Goal: Transaction & Acquisition: Book appointment/travel/reservation

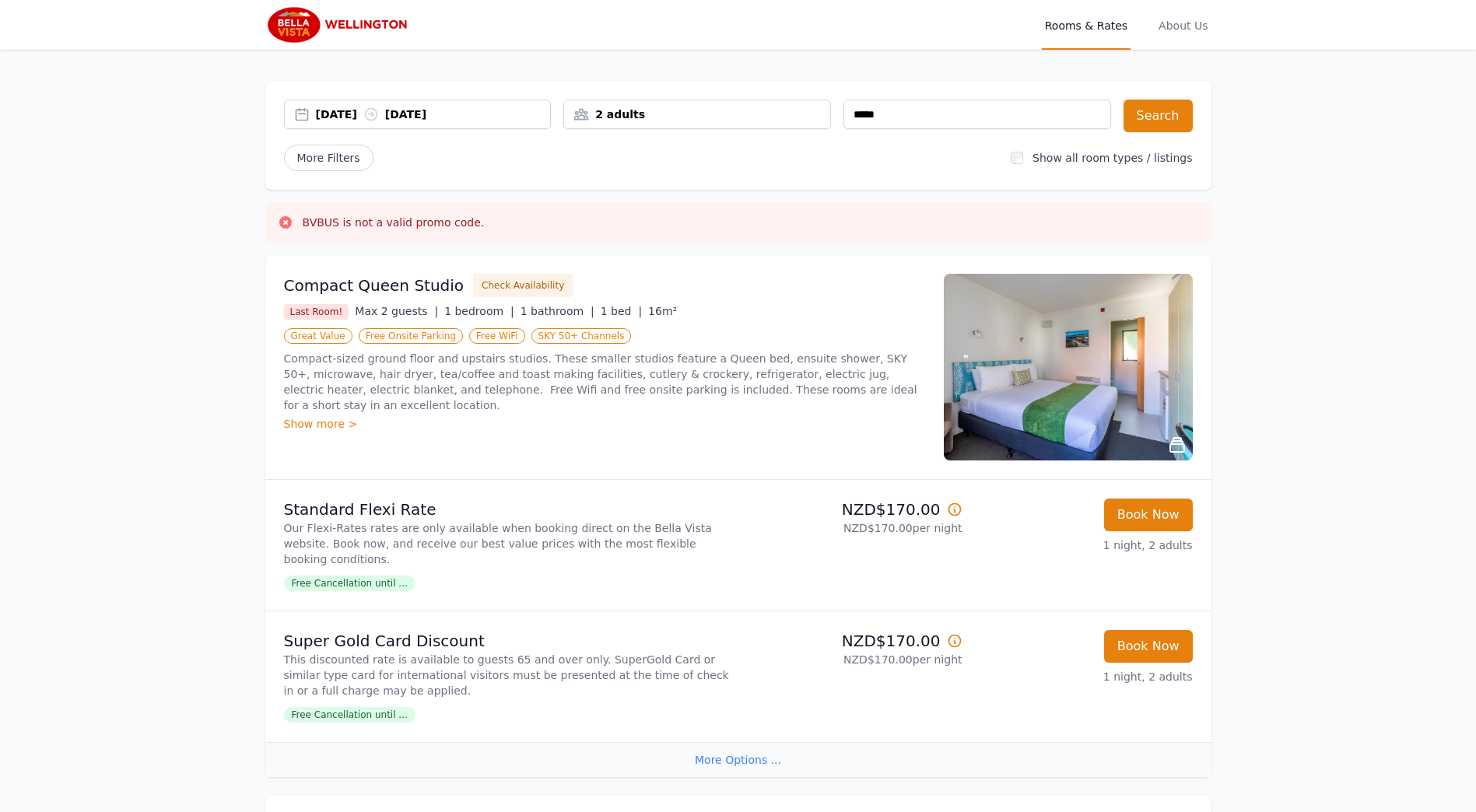
click at [636, 118] on div "2 adults" at bounding box center [697, 114] width 266 height 15
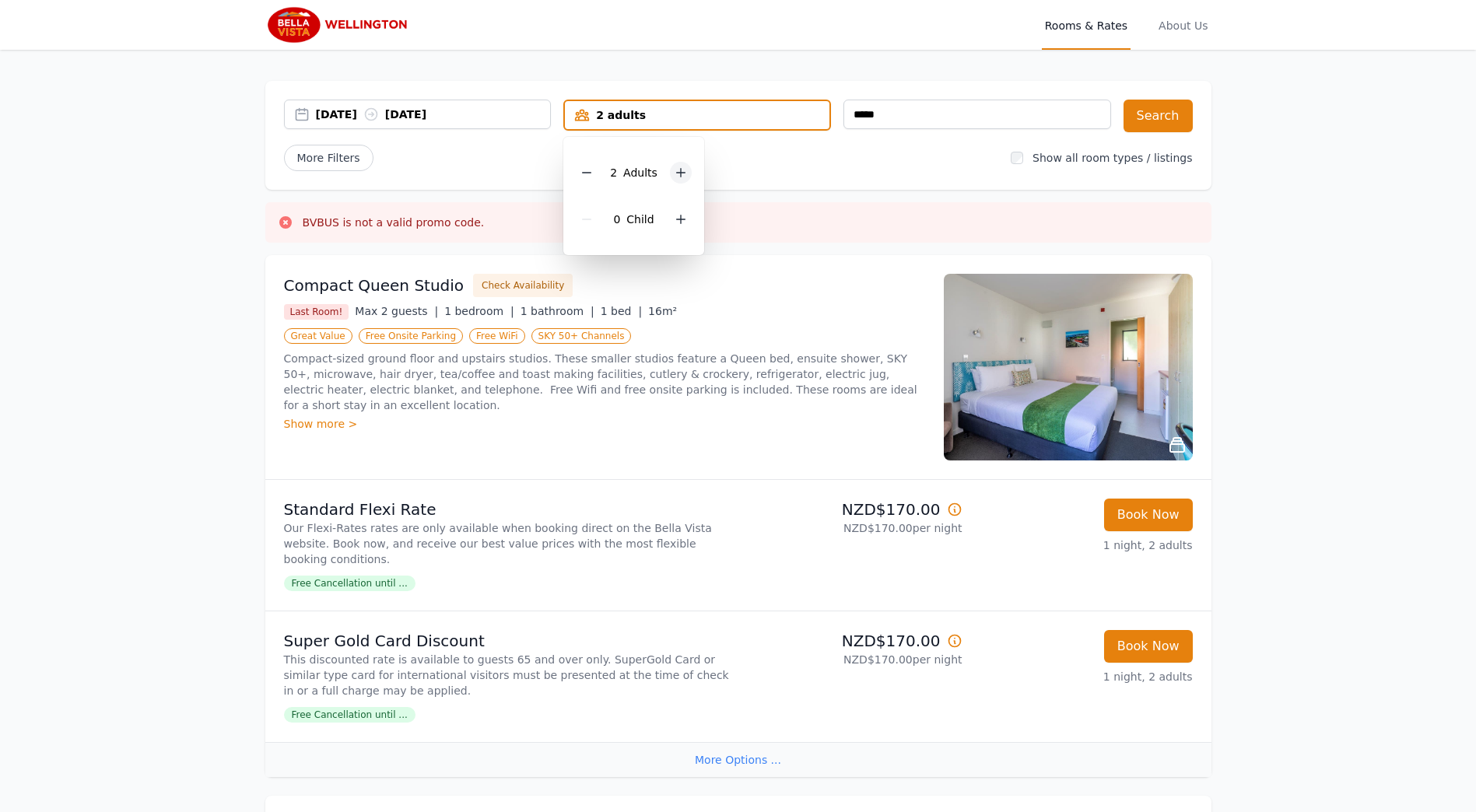
drag, startPoint x: 594, startPoint y: 173, endPoint x: 676, endPoint y: 177, distance: 82.1
click at [593, 174] on icon at bounding box center [587, 172] width 13 height 13
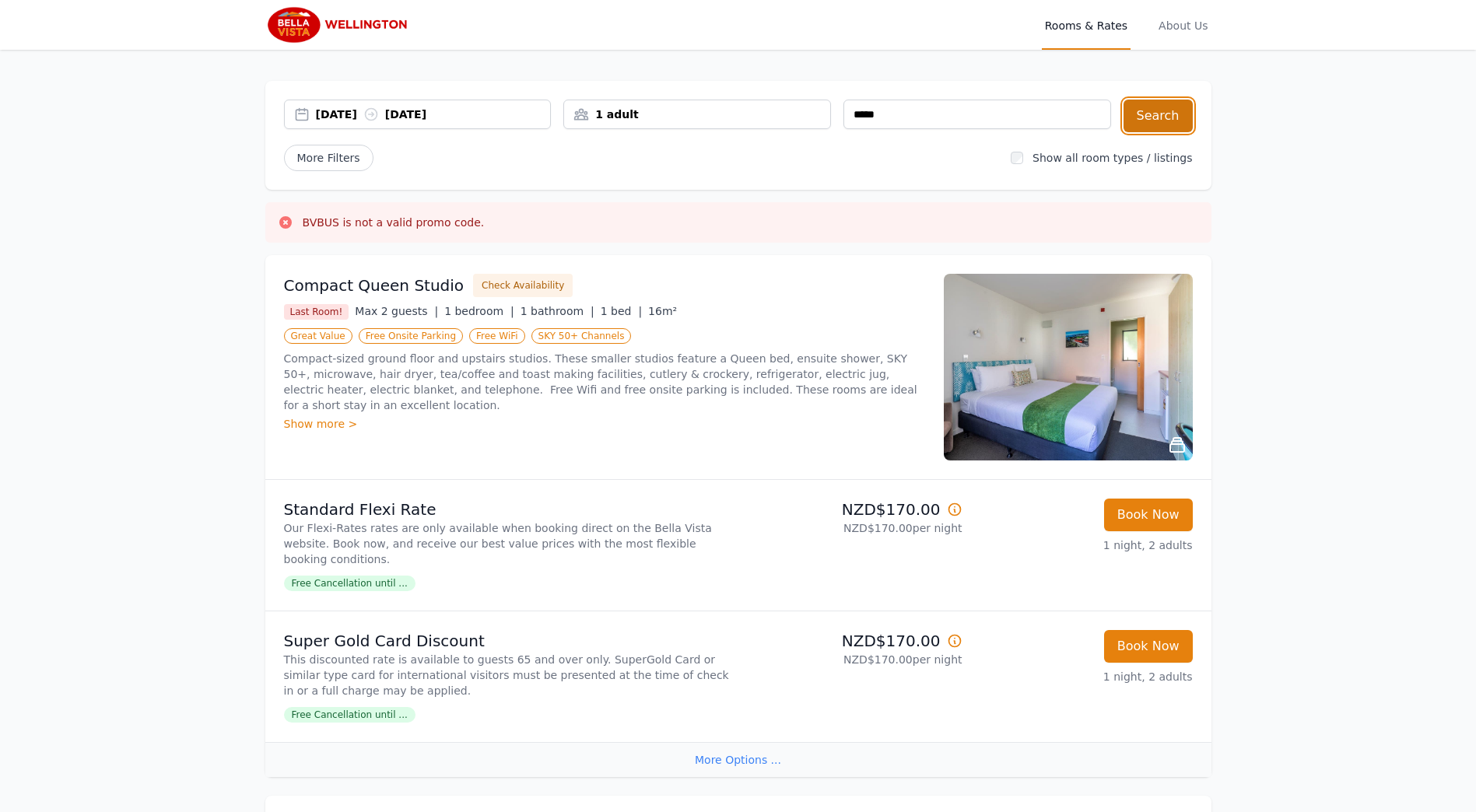
click at [1148, 113] on button "Search" at bounding box center [1157, 116] width 69 height 32
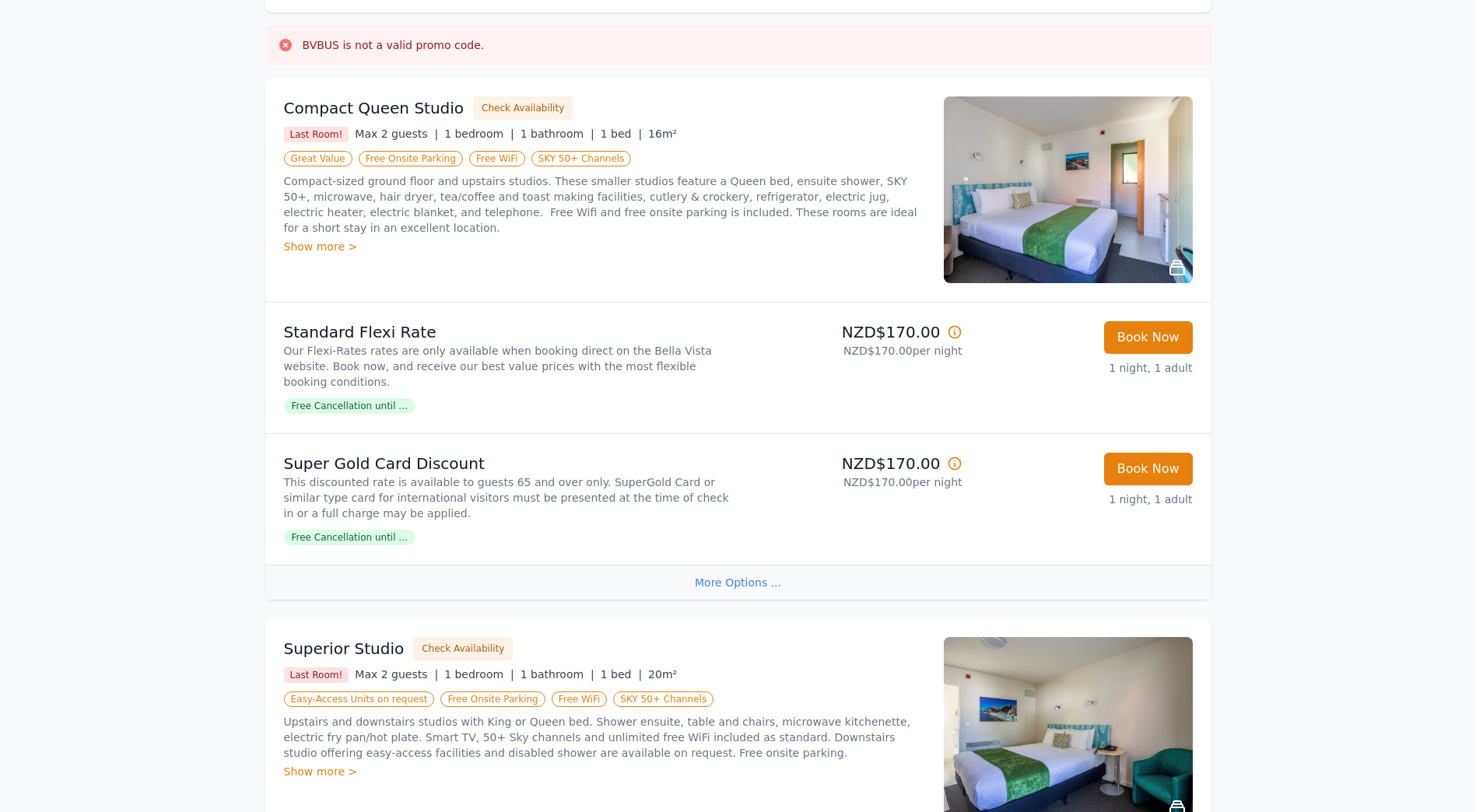
scroll to position [171, 0]
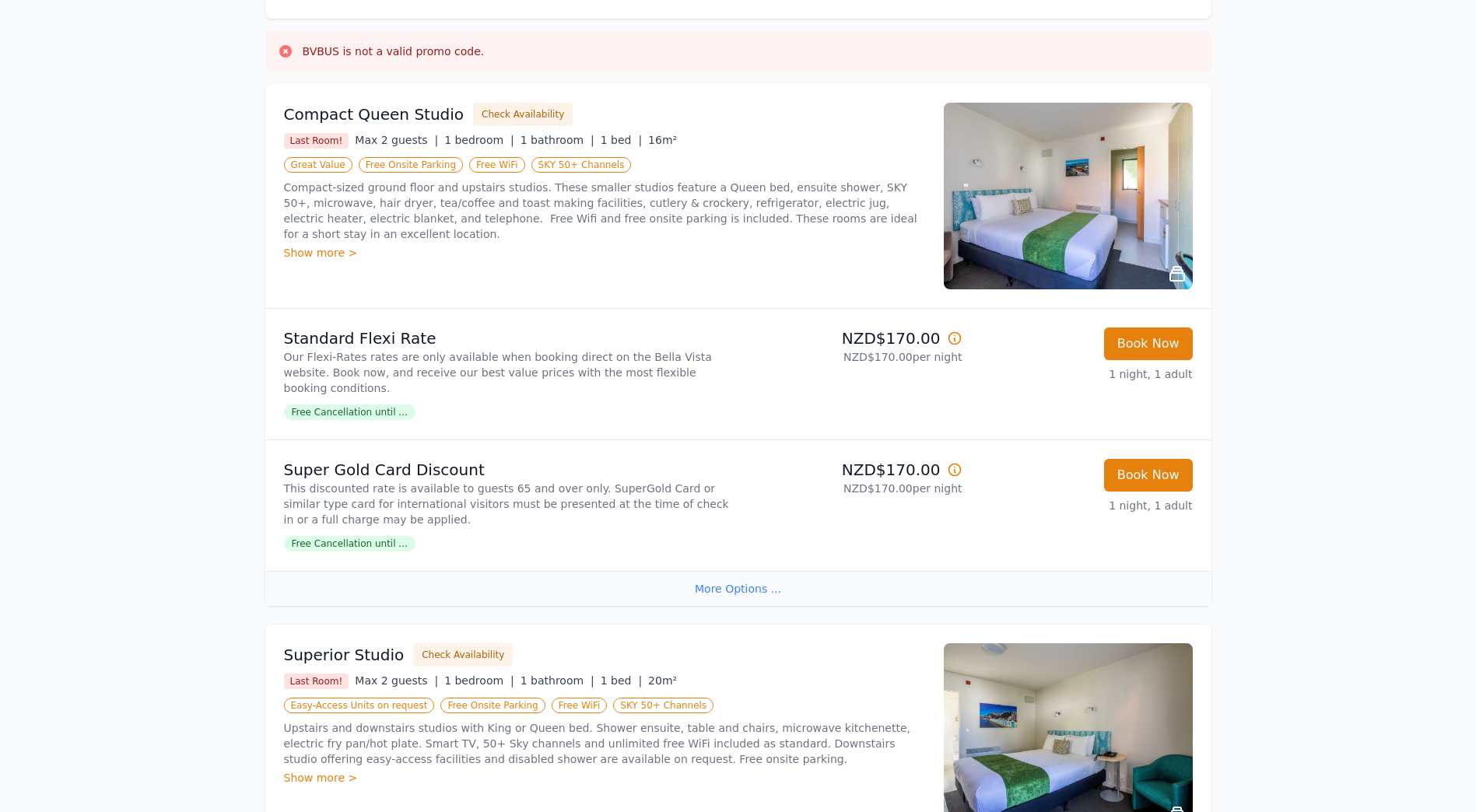
click at [312, 245] on div "Show more >" at bounding box center [604, 253] width 641 height 15
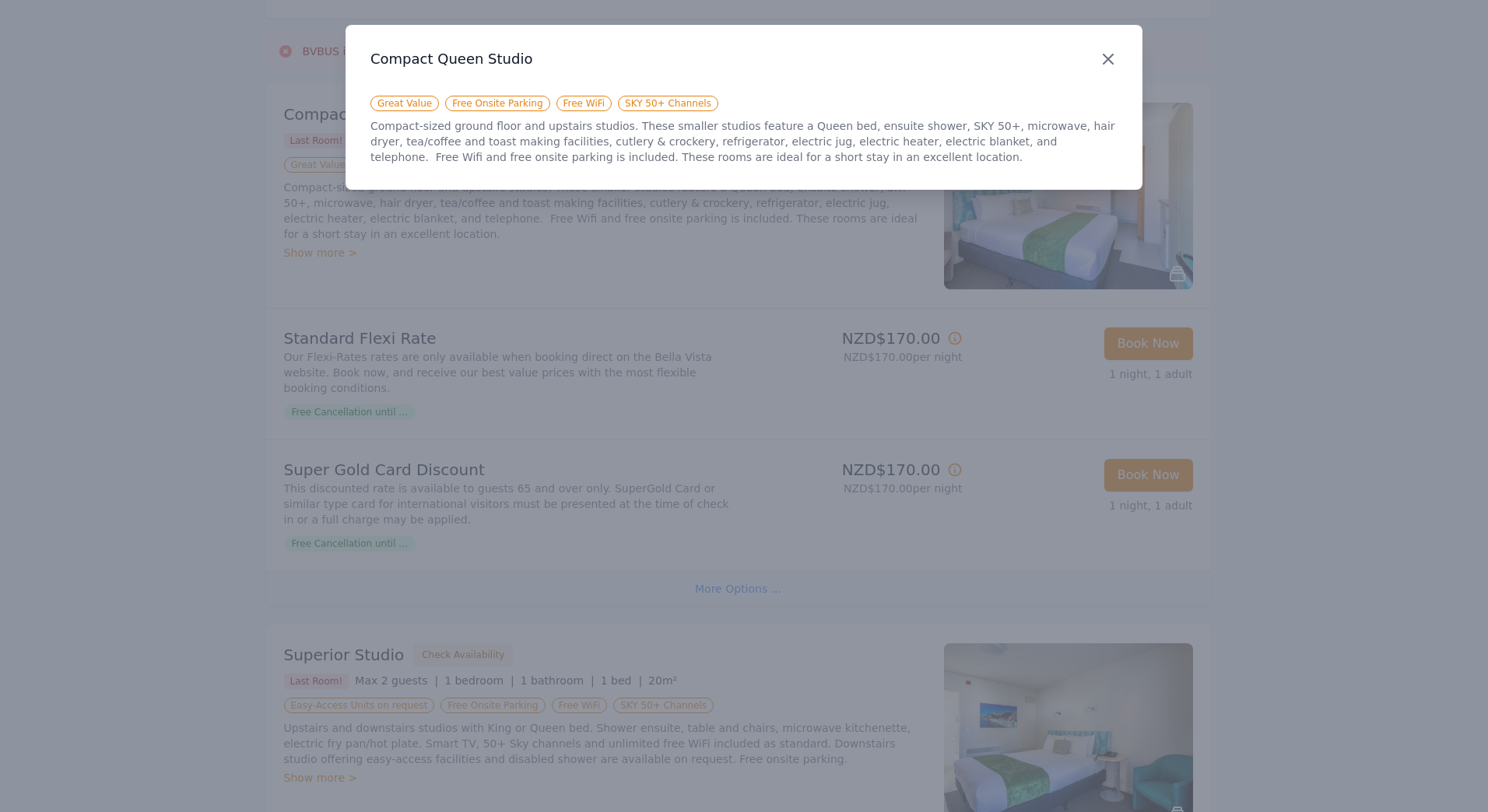
click at [1105, 65] on icon "button" at bounding box center [1108, 59] width 19 height 19
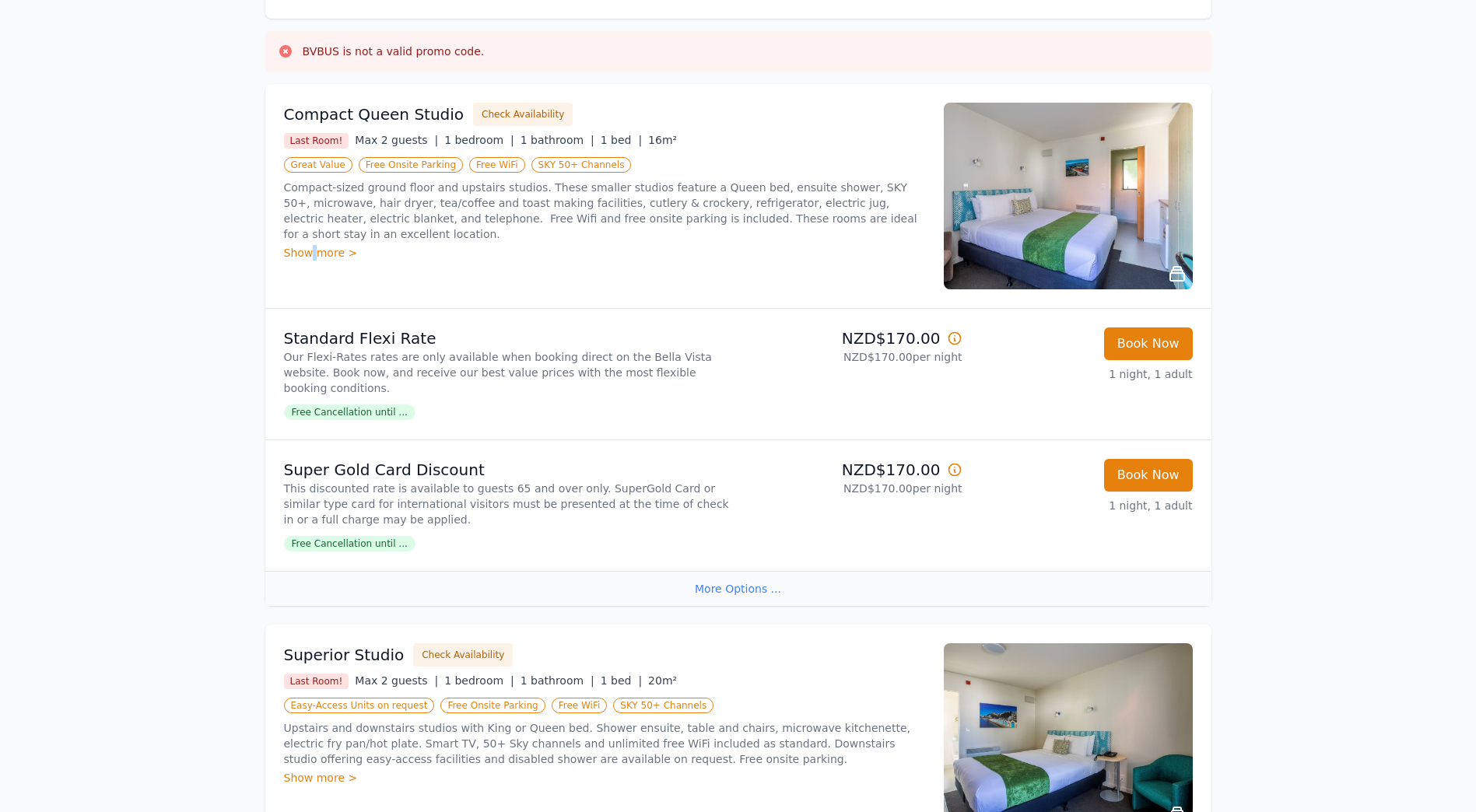
click at [1073, 208] on img at bounding box center [1068, 196] width 249 height 187
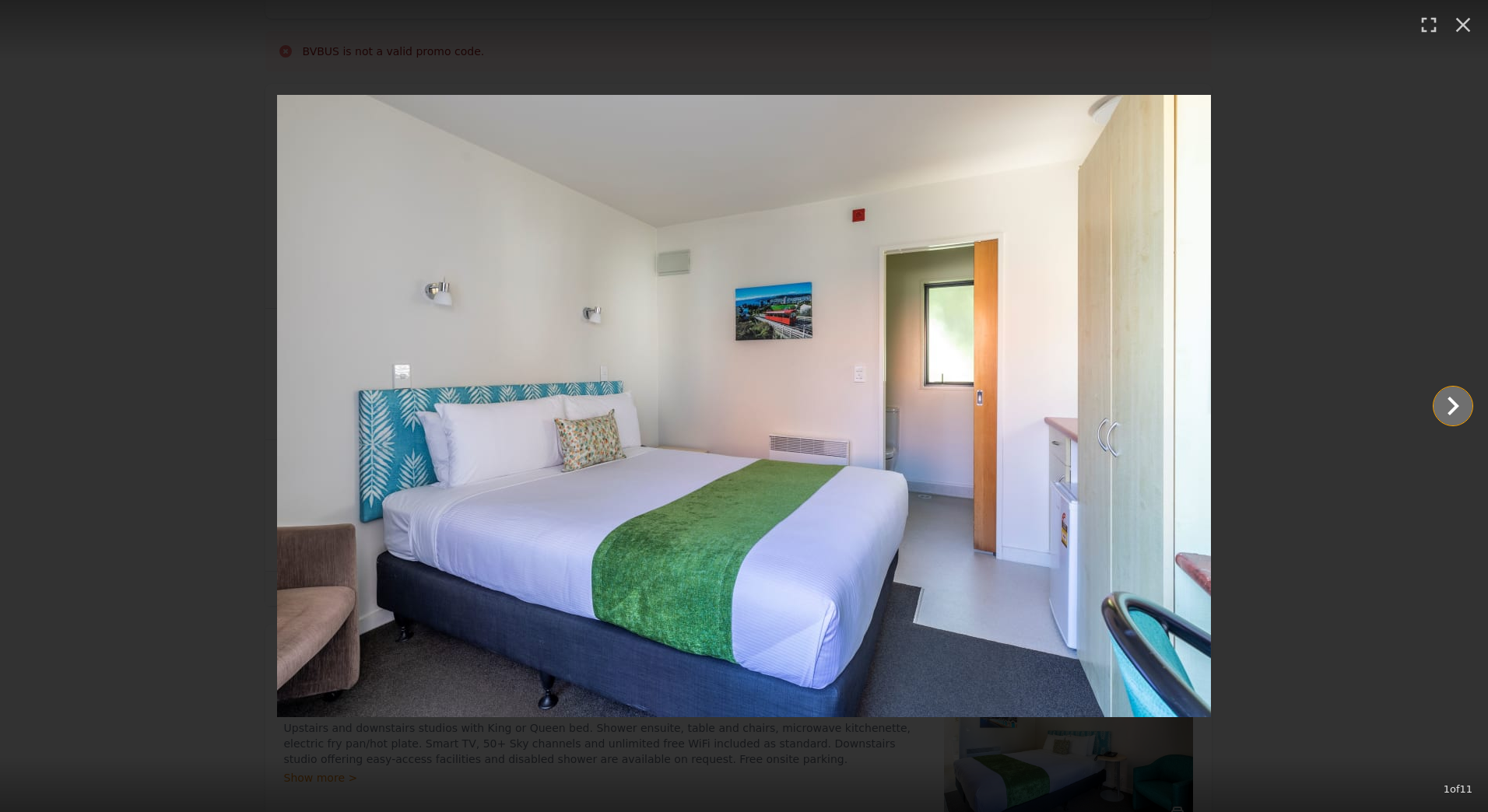
click at [1458, 407] on icon "Show slide 2 of 11" at bounding box center [1453, 406] width 38 height 38
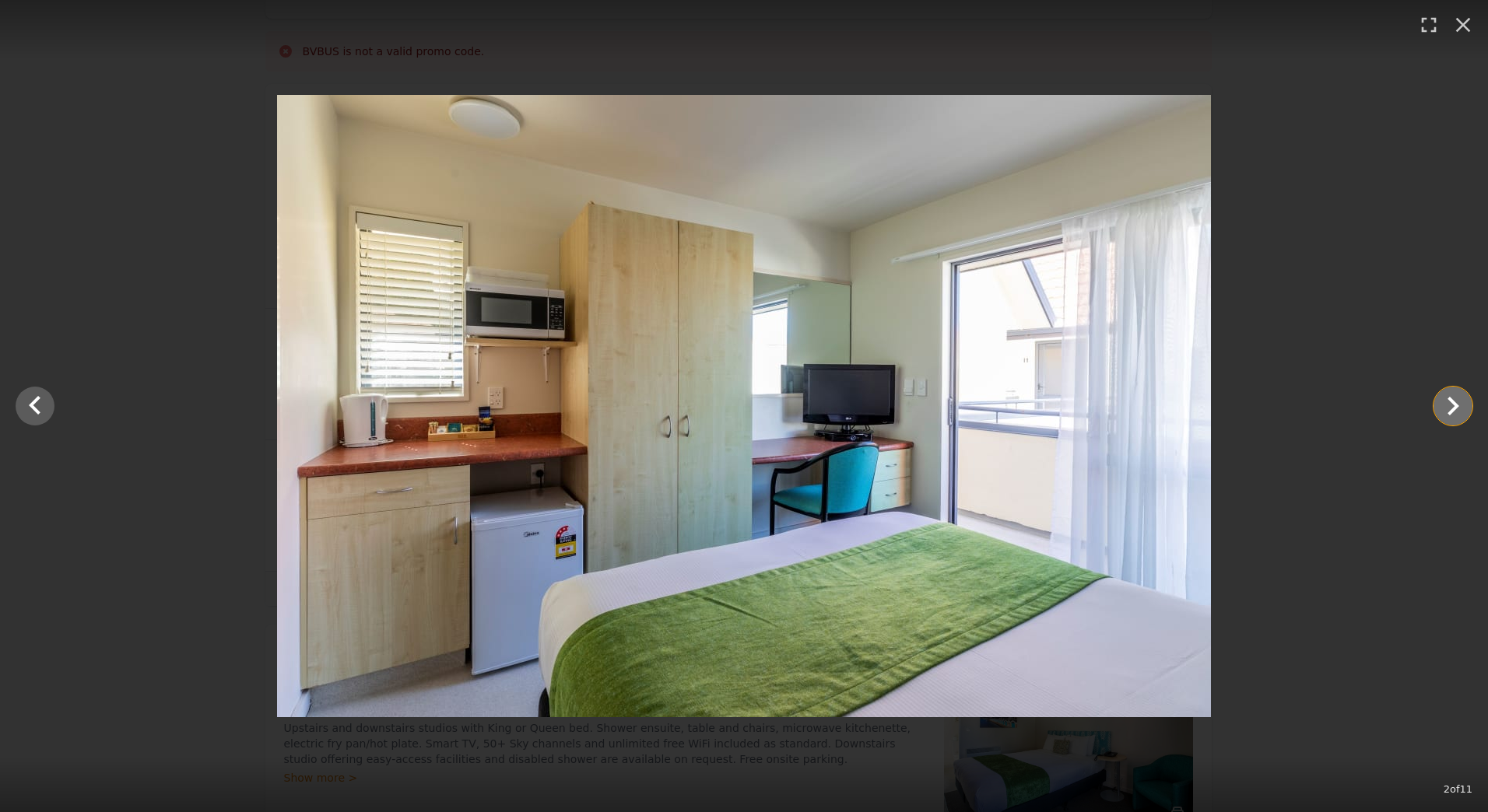
click at [1458, 407] on icon "Show slide 3 of 11" at bounding box center [1453, 406] width 38 height 38
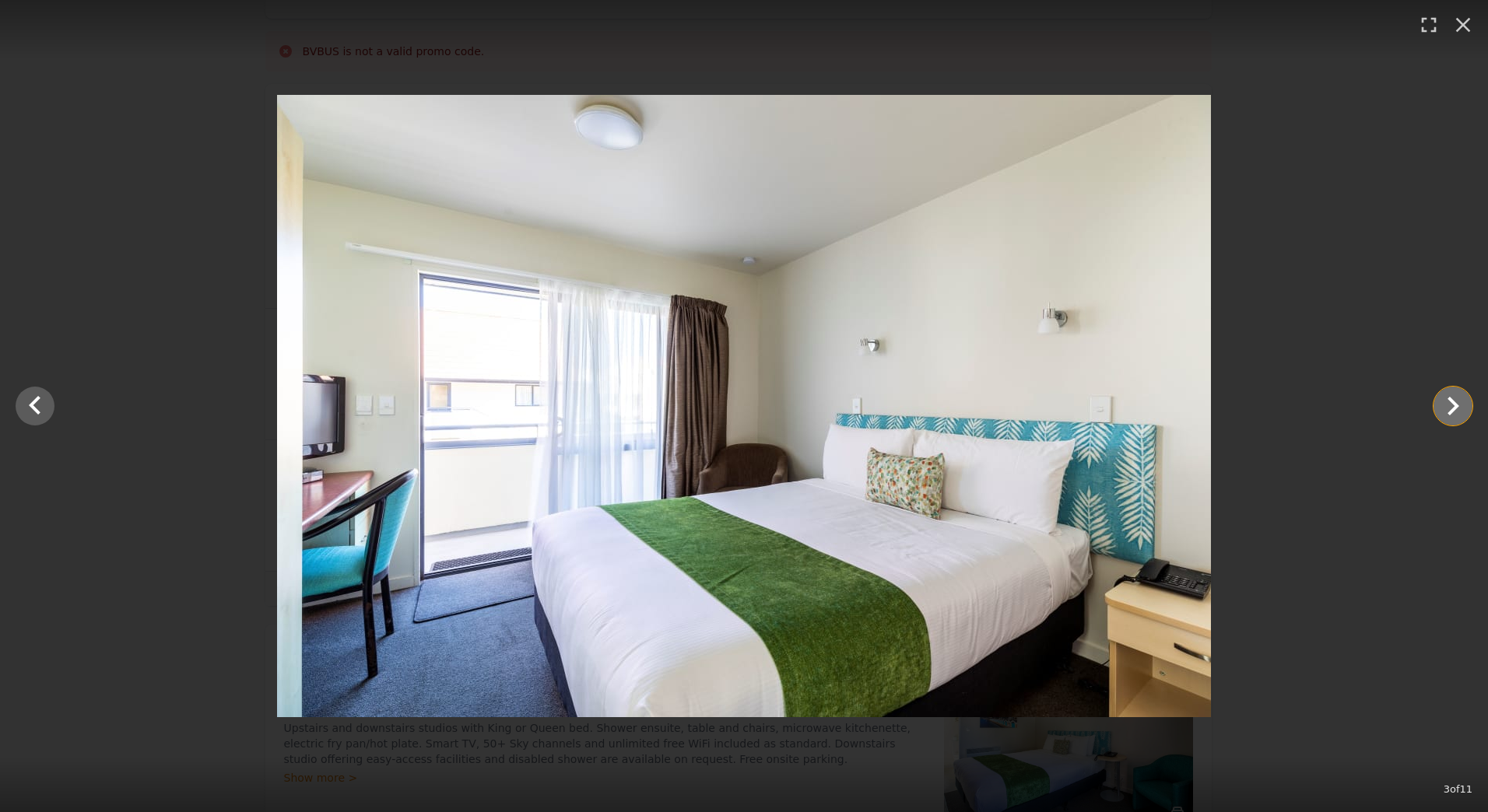
click at [1458, 407] on icon "Show slide 4 of 11" at bounding box center [1453, 406] width 38 height 38
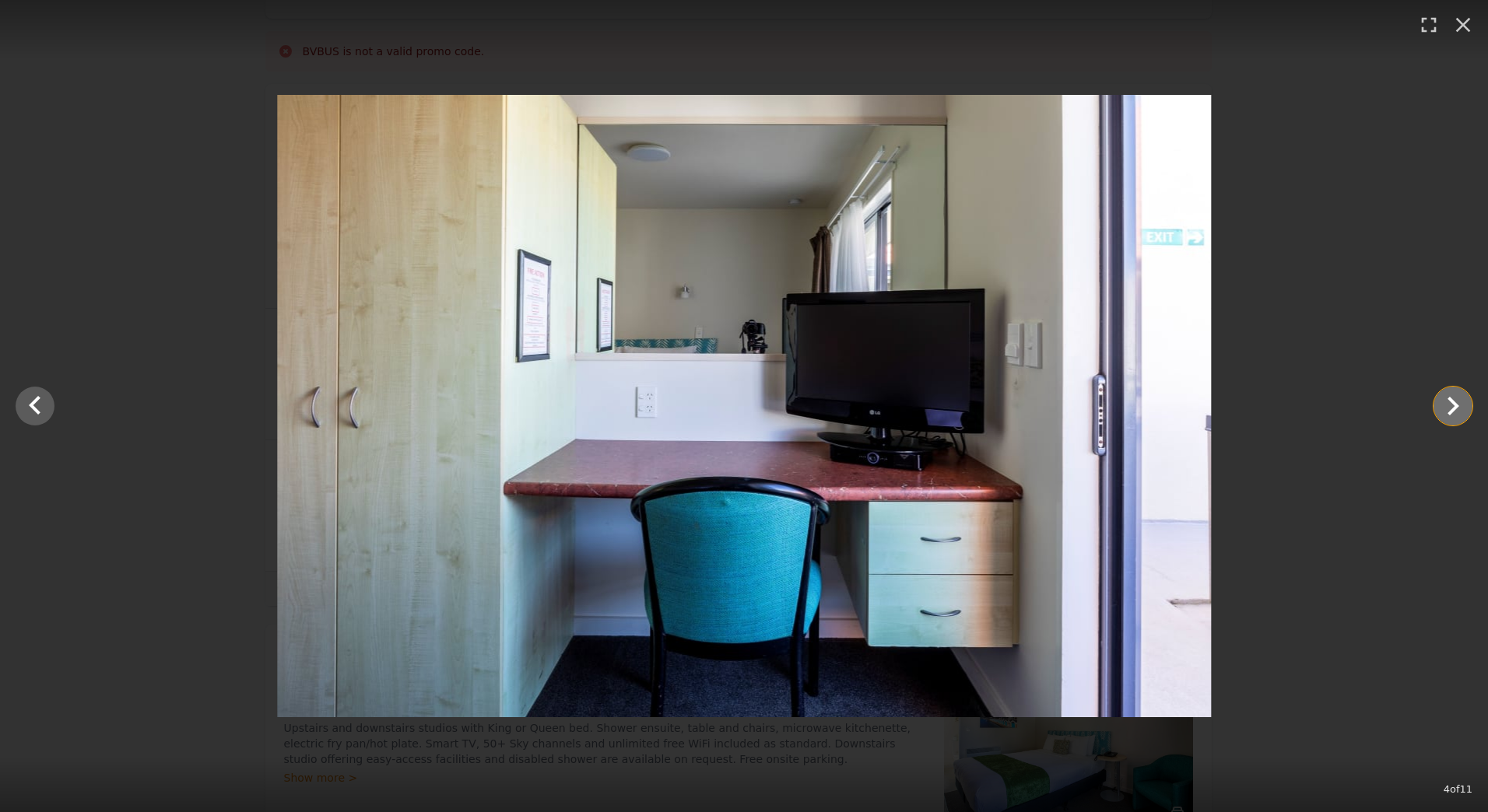
click at [1458, 407] on icon "Show slide 5 of 11" at bounding box center [1453, 406] width 38 height 38
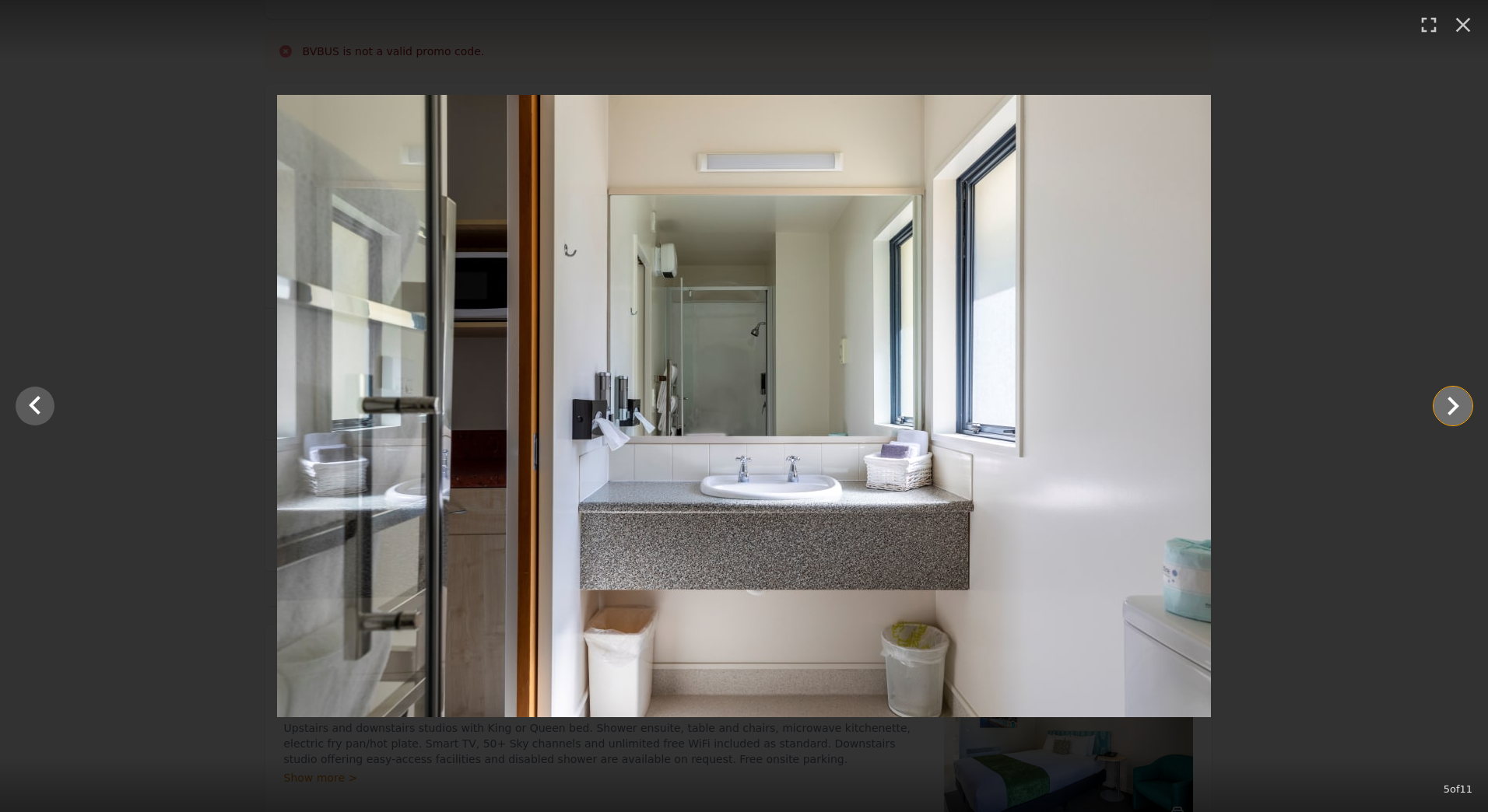
click at [1450, 408] on icon "Show slide 6 of 11" at bounding box center [1453, 406] width 38 height 38
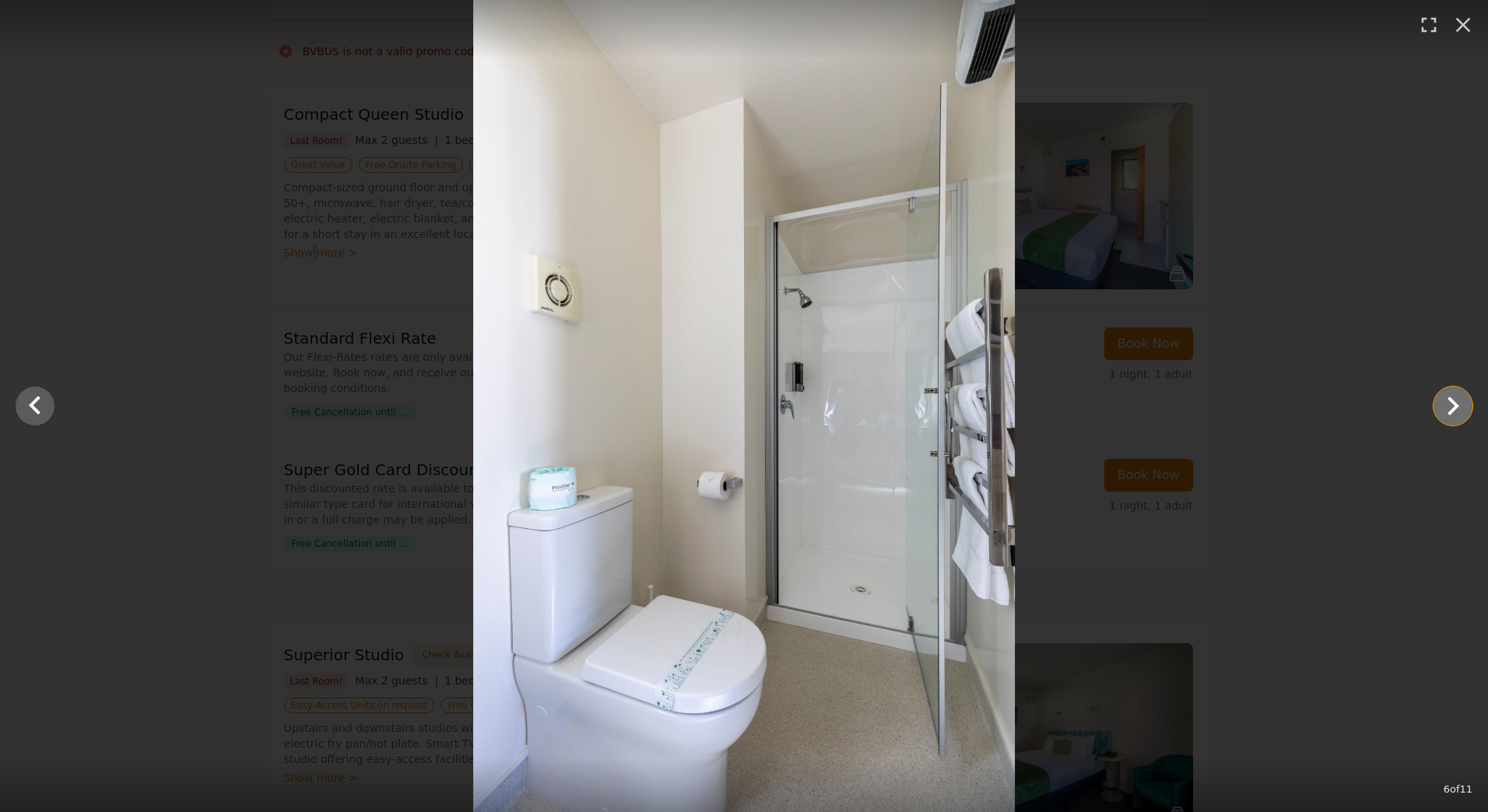
click at [1450, 408] on icon "Show slide 7 of 11" at bounding box center [1453, 406] width 38 height 38
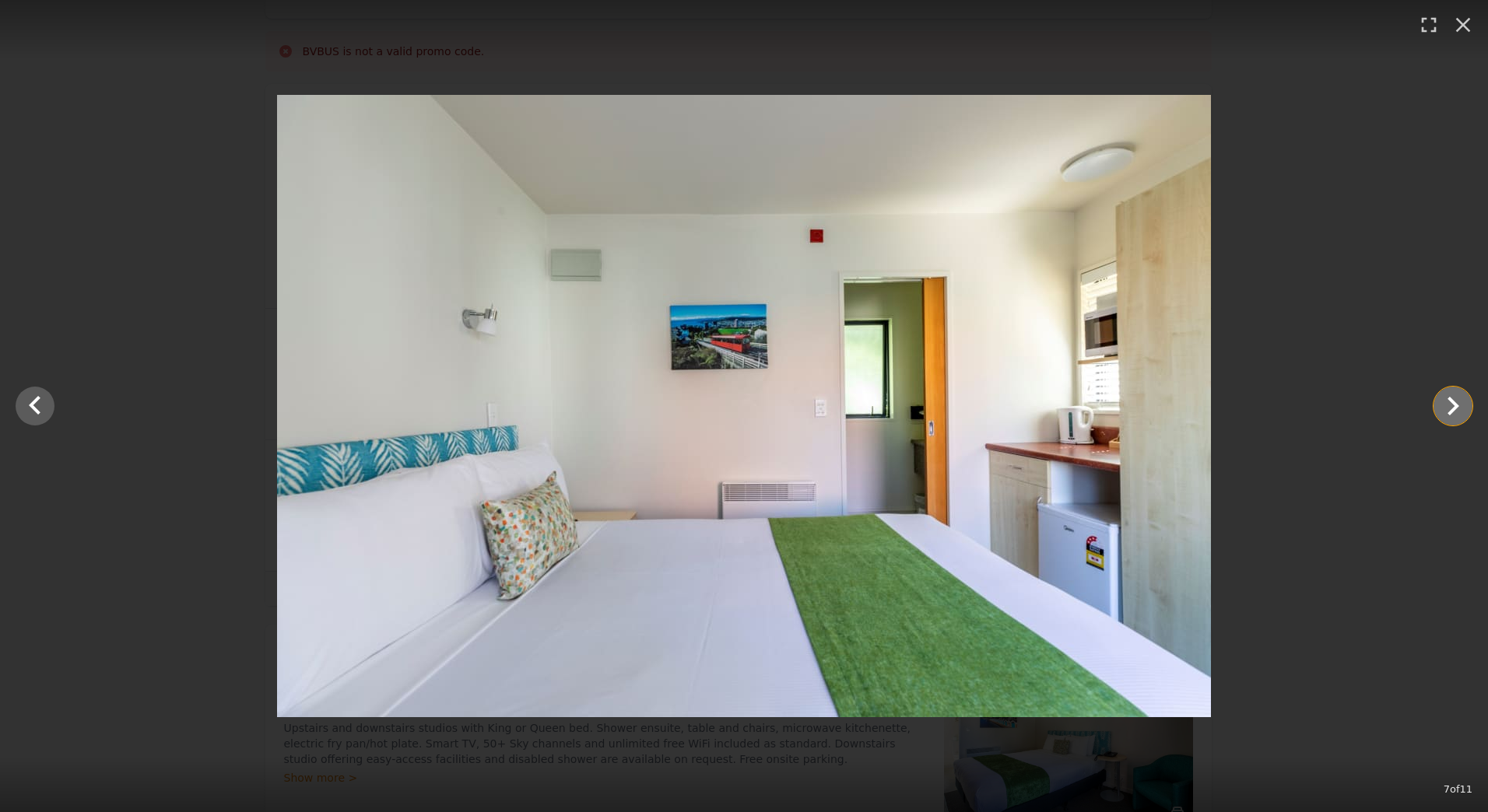
click at [1450, 408] on icon "Show slide 8 of 11" at bounding box center [1453, 406] width 38 height 38
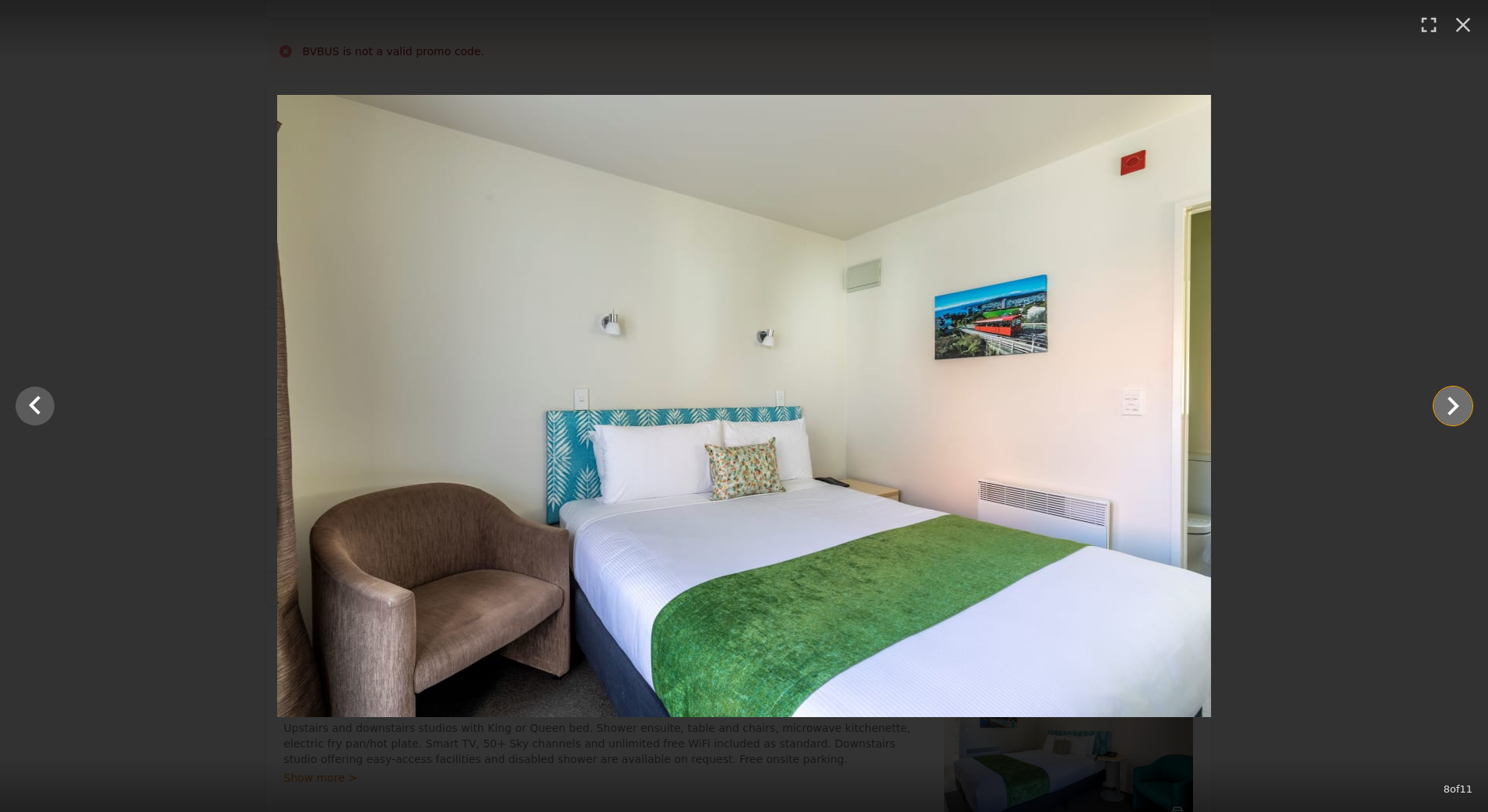
click at [1450, 408] on icon "Show slide 9 of 11" at bounding box center [1453, 406] width 38 height 38
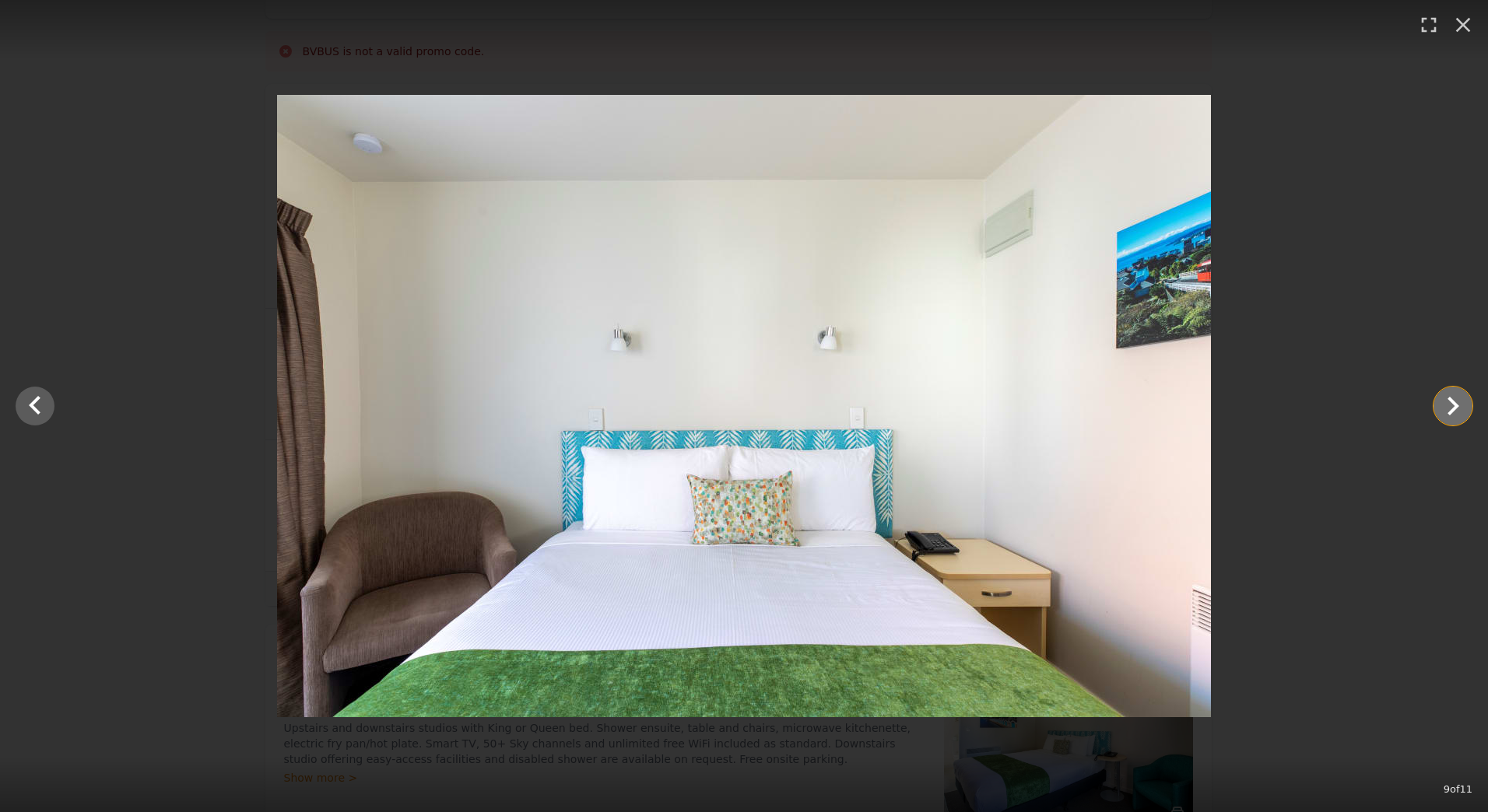
click at [1450, 408] on icon "Show slide 10 of 11" at bounding box center [1453, 406] width 38 height 38
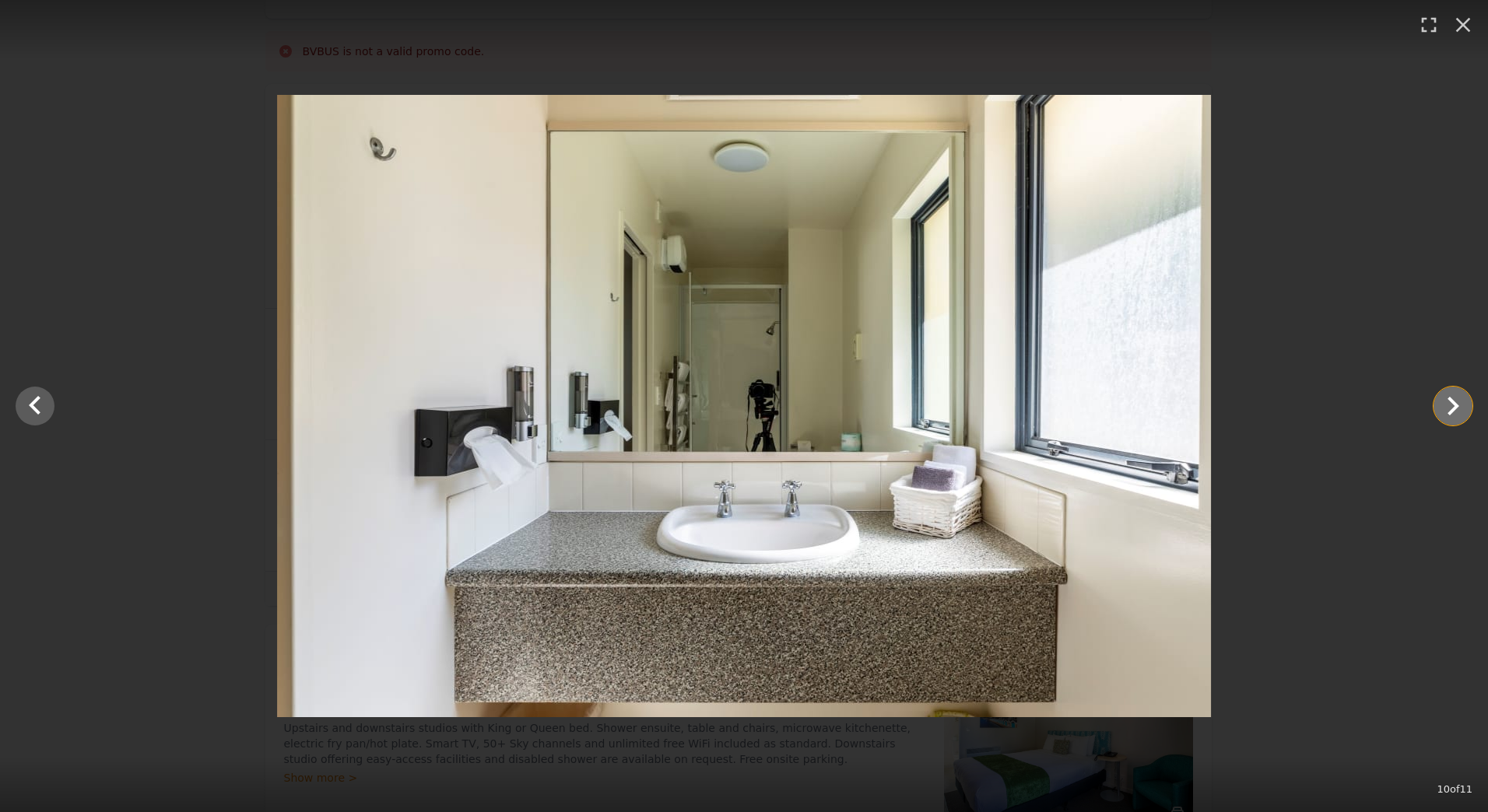
click at [1450, 408] on icon "Show slide 11 of 11" at bounding box center [1453, 406] width 38 height 38
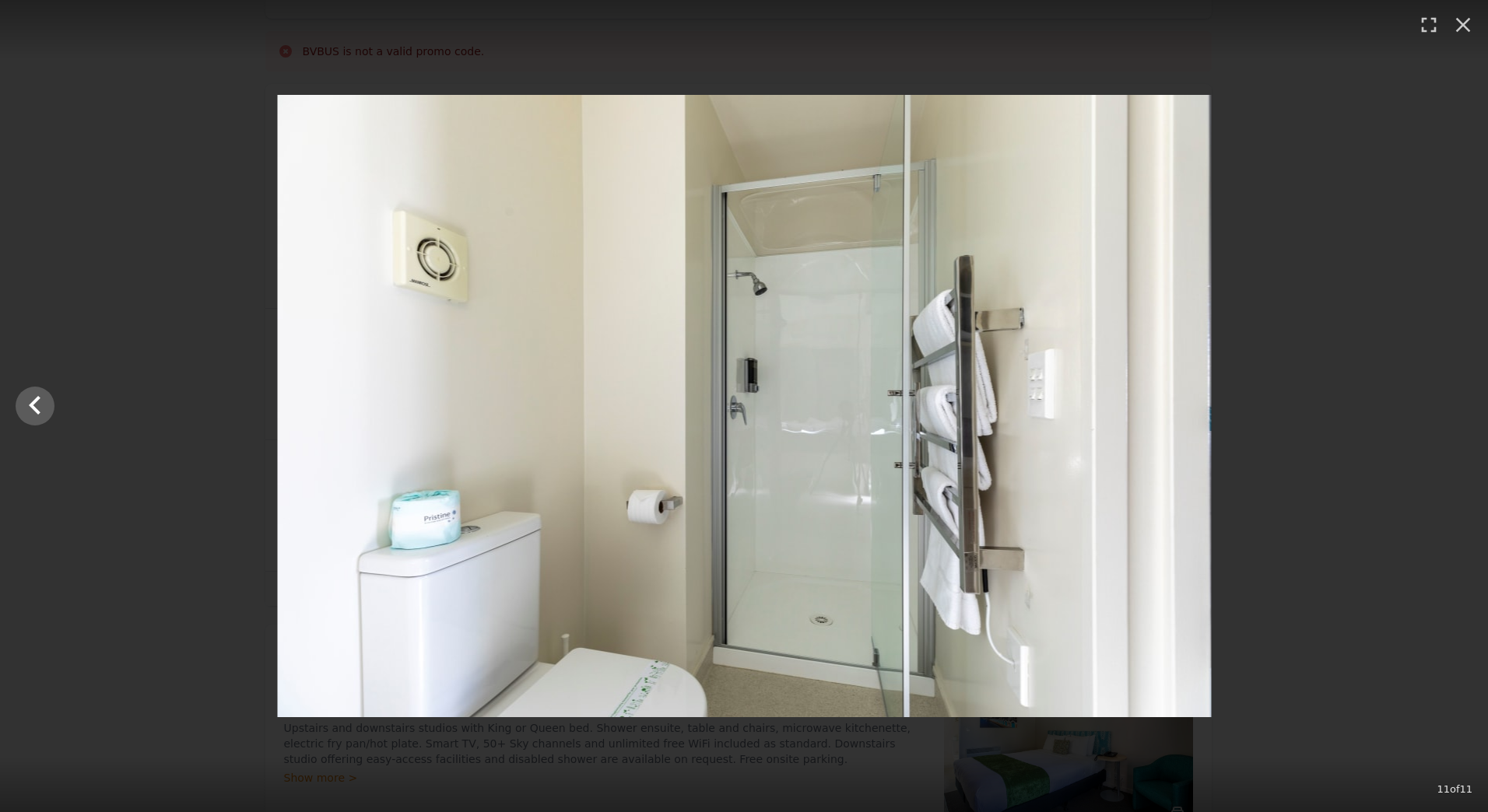
click at [1450, 408] on div at bounding box center [745, 406] width 1488 height 622
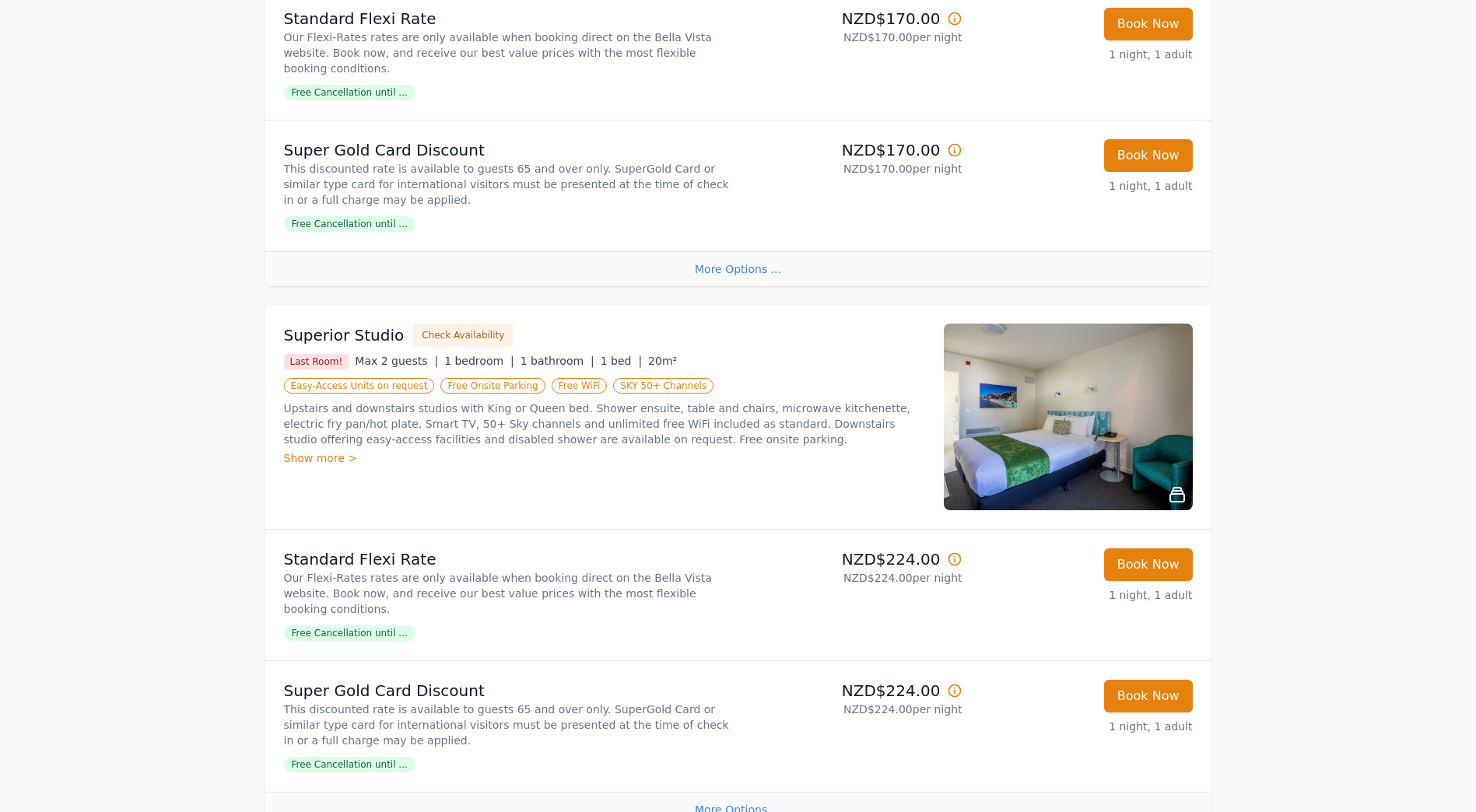
scroll to position [500, 0]
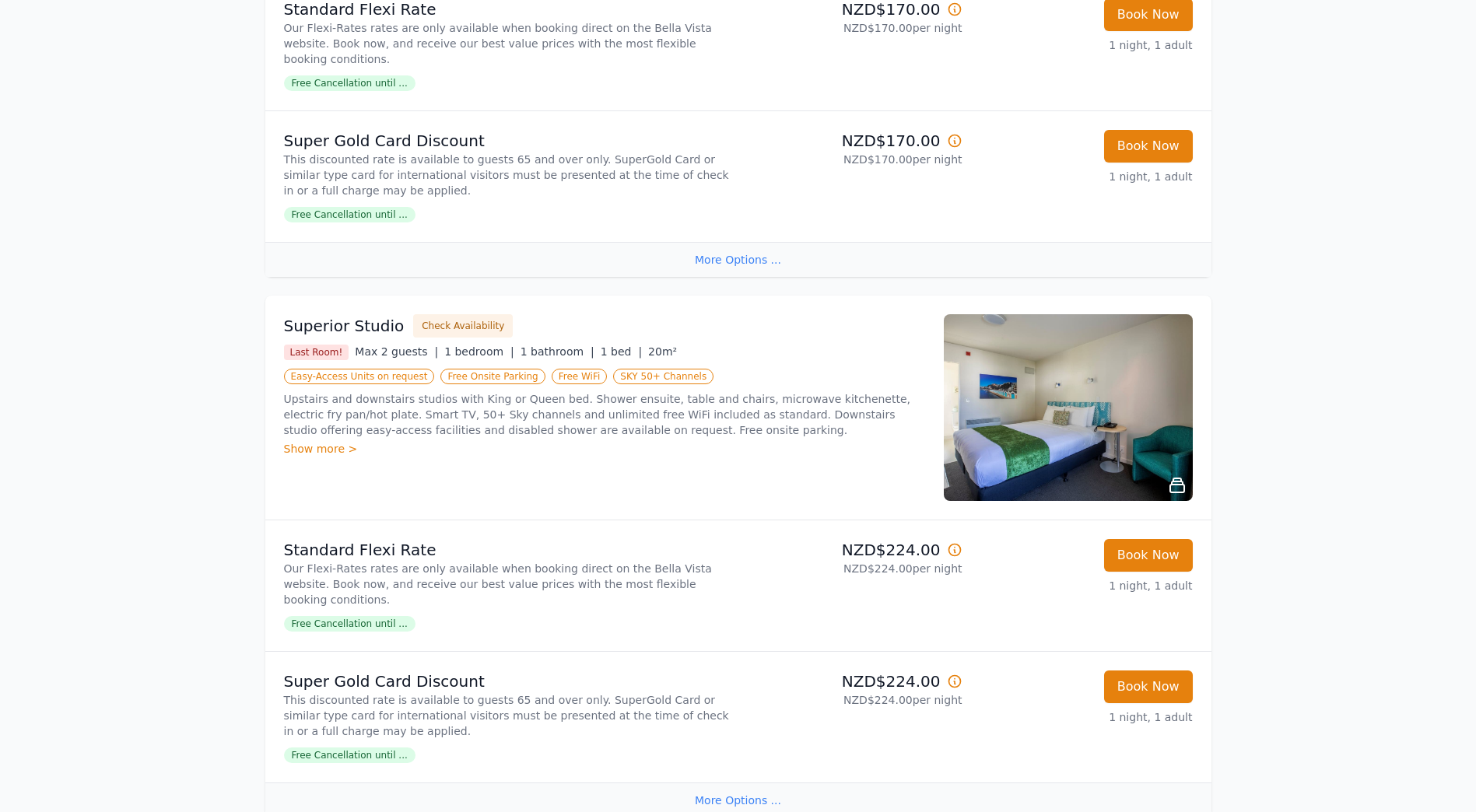
click at [1078, 456] on img at bounding box center [1068, 407] width 249 height 187
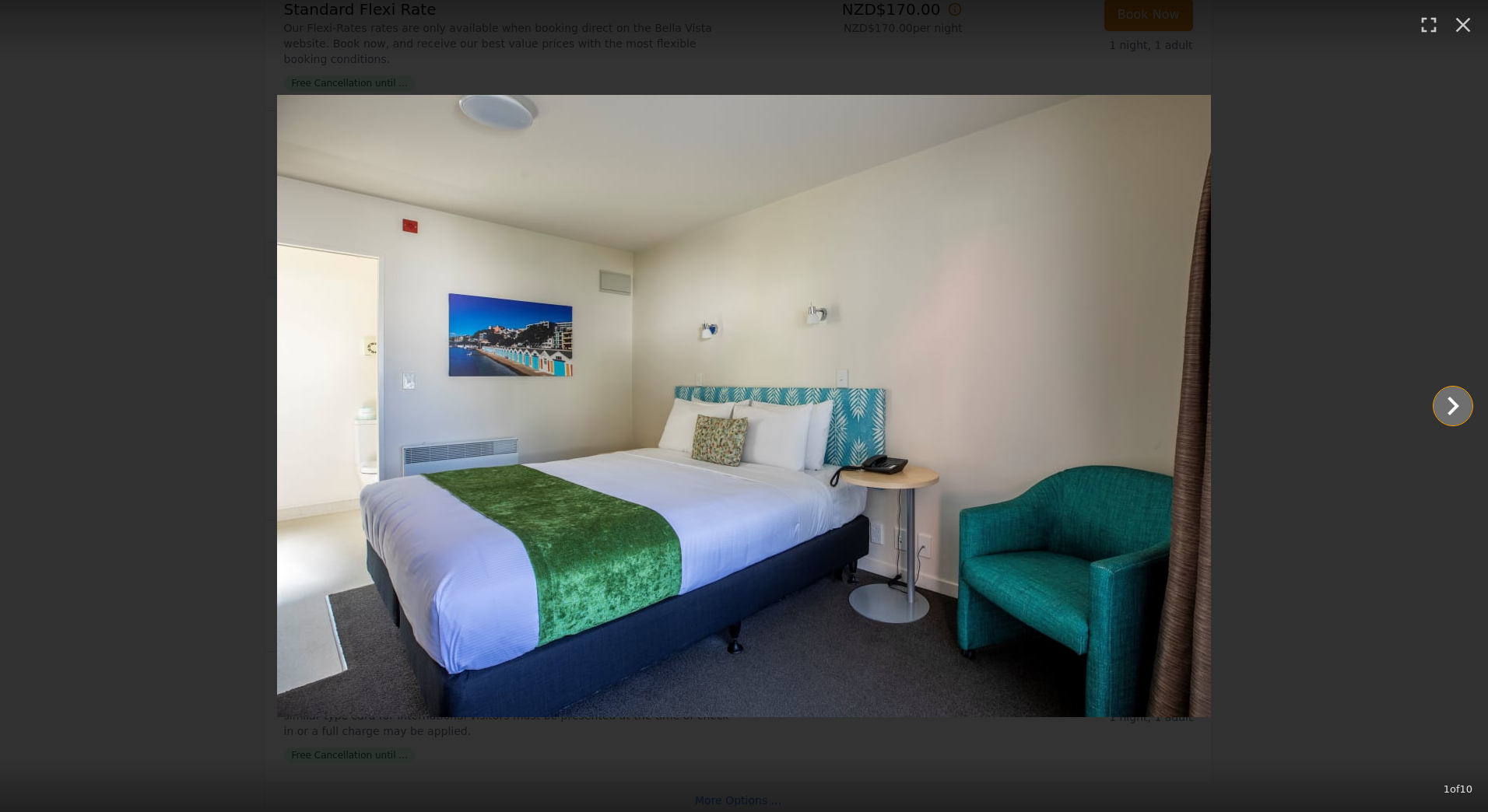
click at [1442, 406] on icon "Show slide 2 of 10" at bounding box center [1453, 406] width 38 height 38
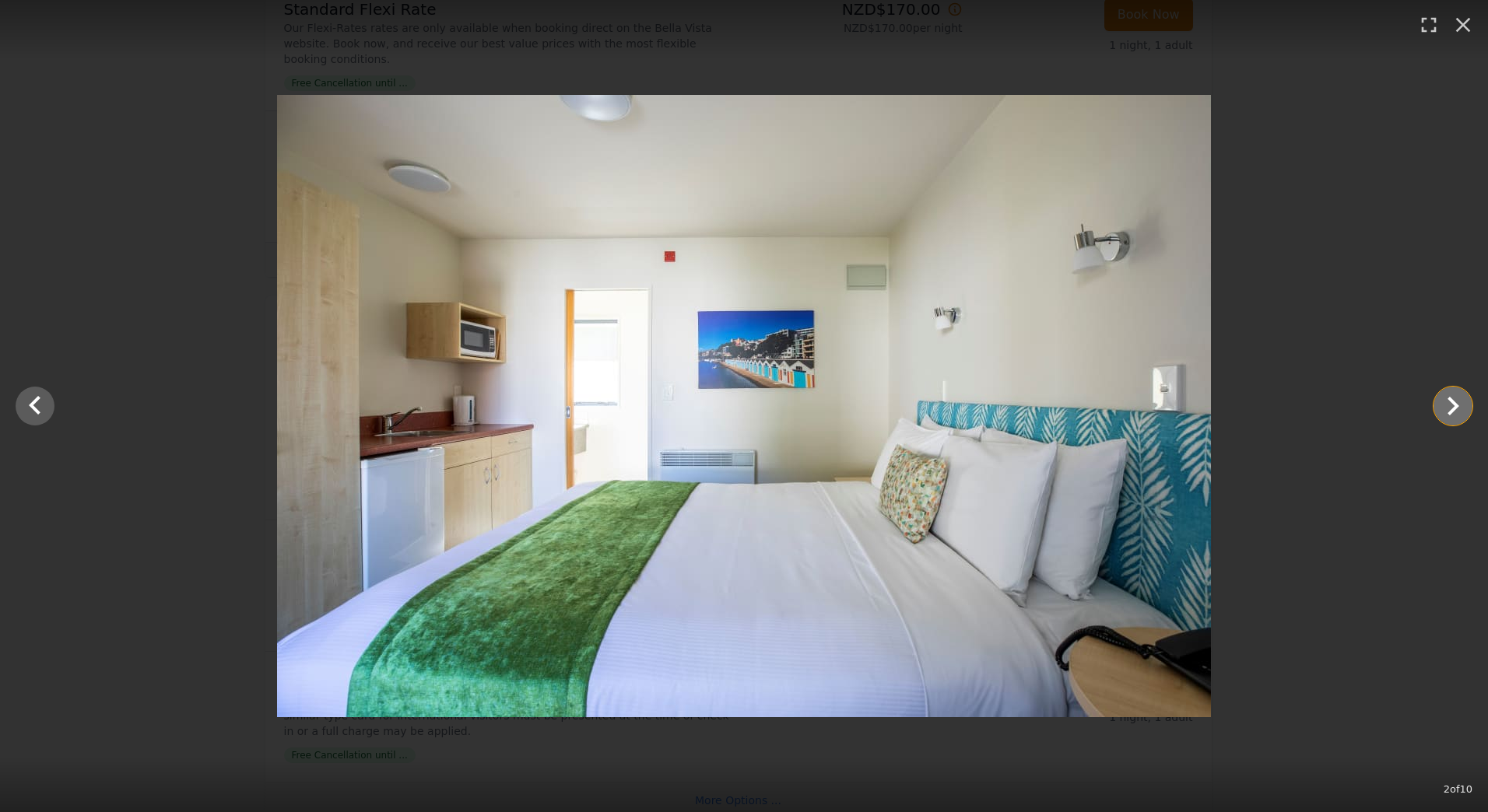
click at [1442, 406] on icon "Show slide 3 of 10" at bounding box center [1453, 406] width 38 height 38
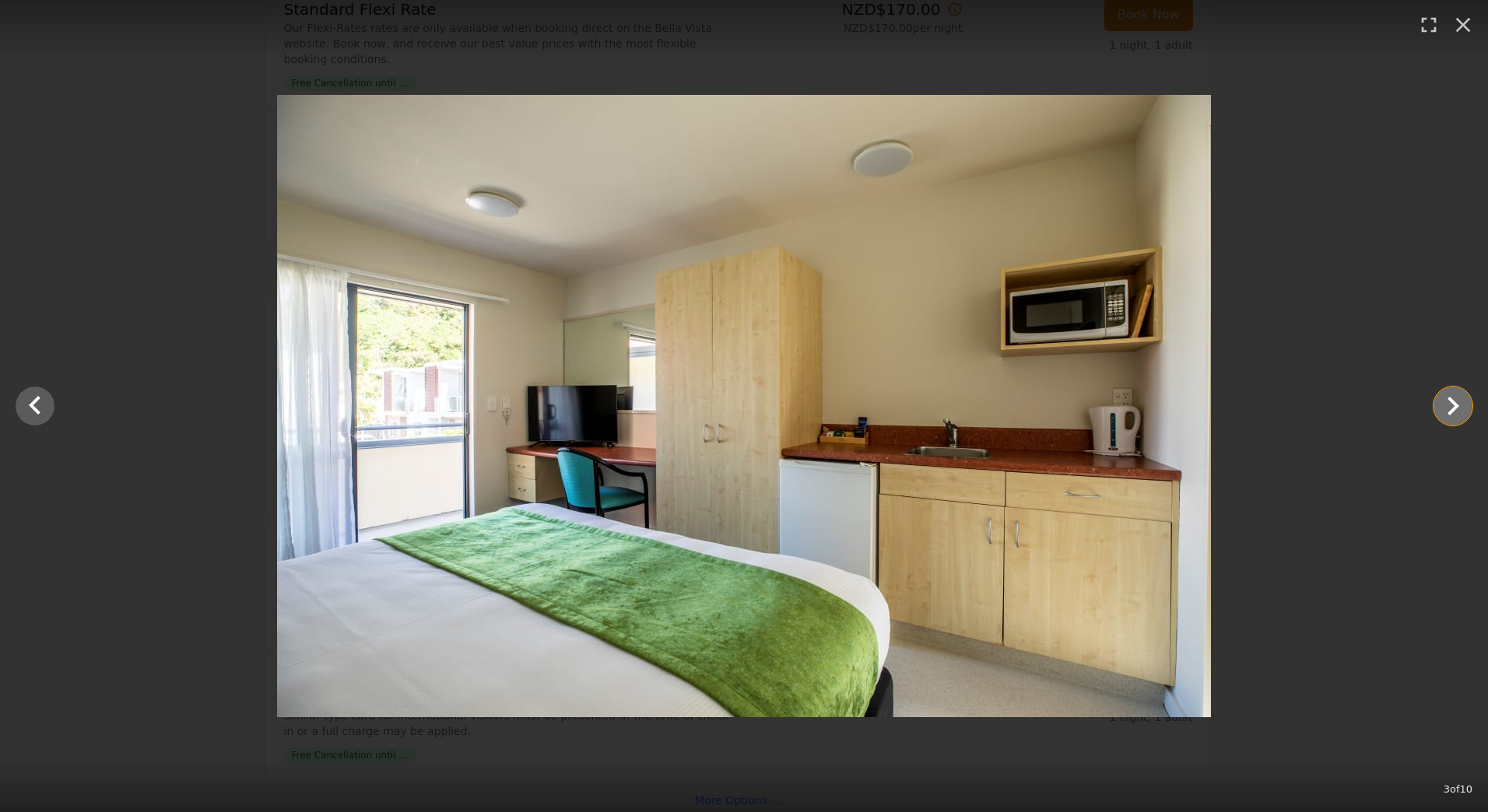
click at [1442, 406] on icon "Show slide 4 of 10" at bounding box center [1453, 406] width 38 height 38
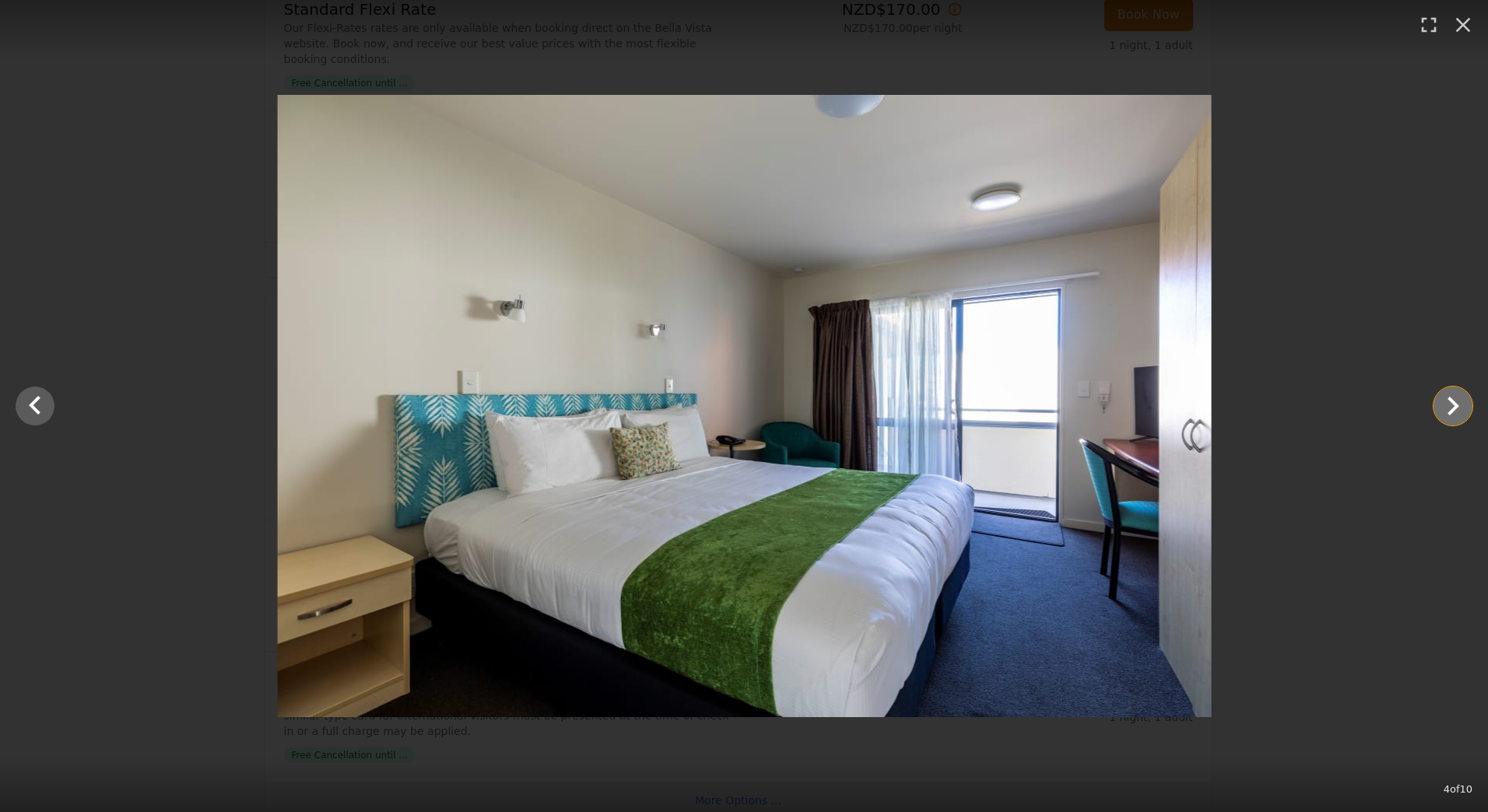
click at [1442, 406] on icon "Show slide 5 of 10" at bounding box center [1453, 406] width 38 height 38
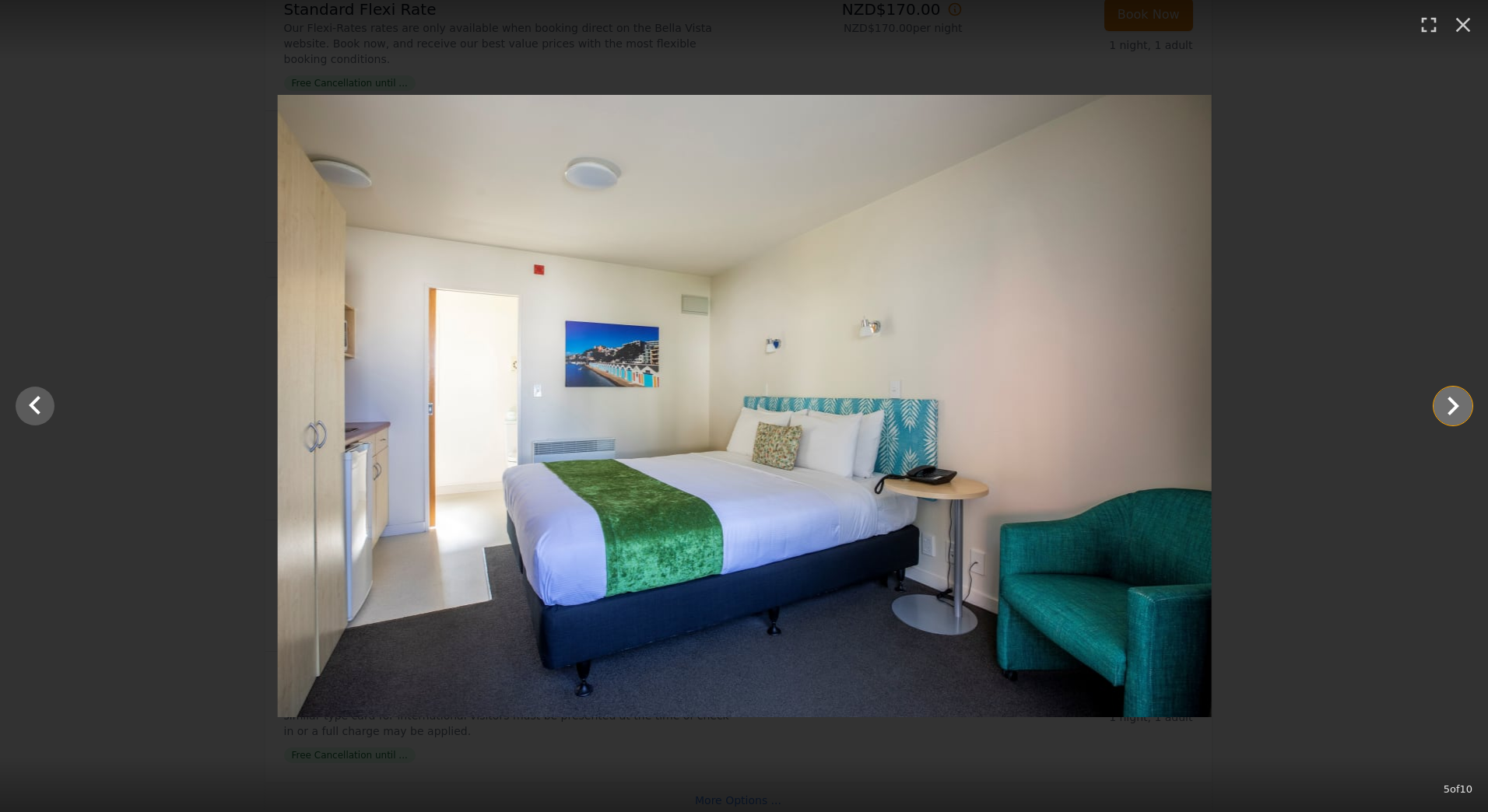
click at [1442, 406] on icon "Show slide 6 of 10" at bounding box center [1453, 406] width 38 height 38
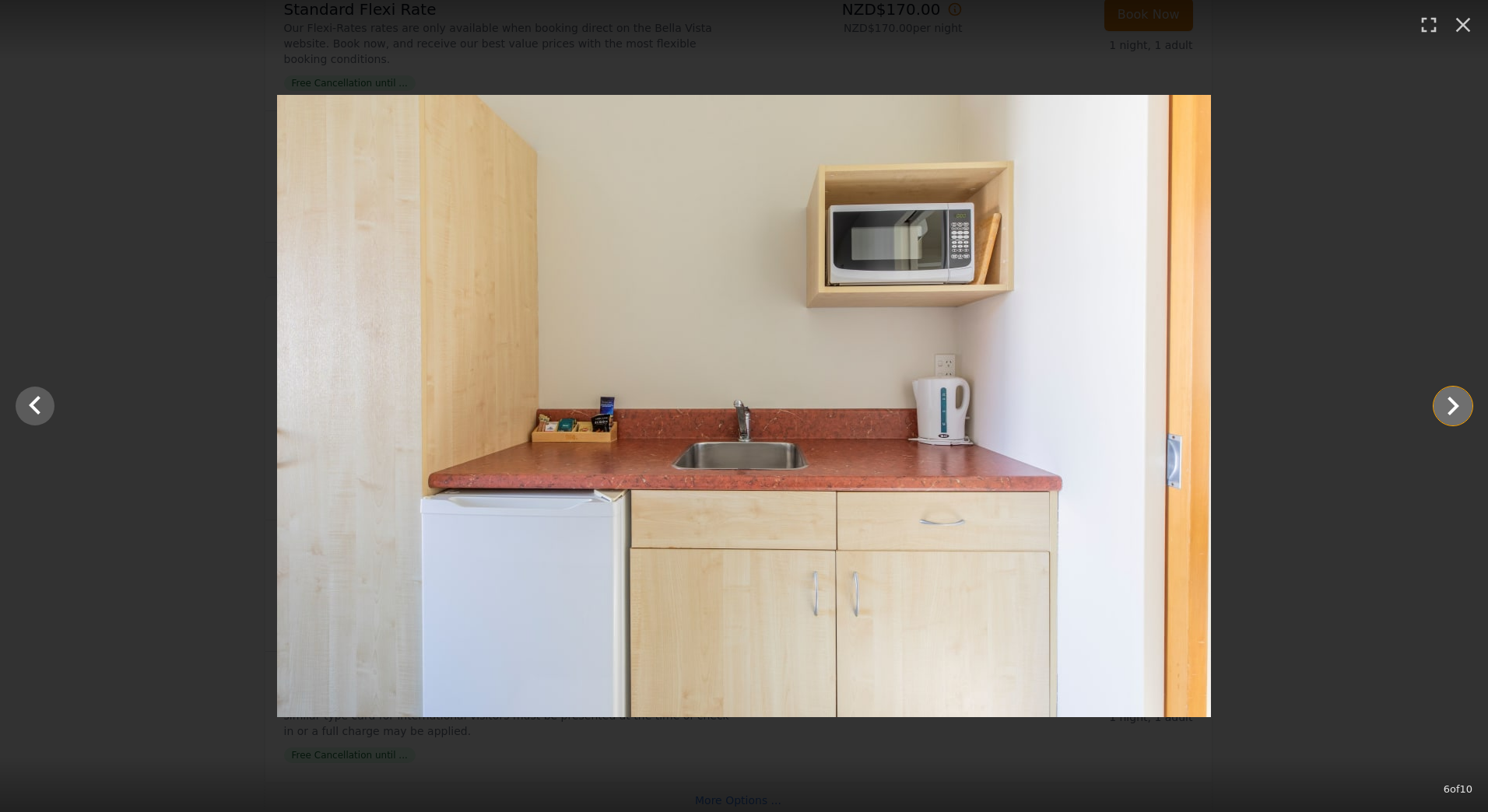
click at [1442, 406] on icon "Show slide 7 of 10" at bounding box center [1453, 406] width 38 height 38
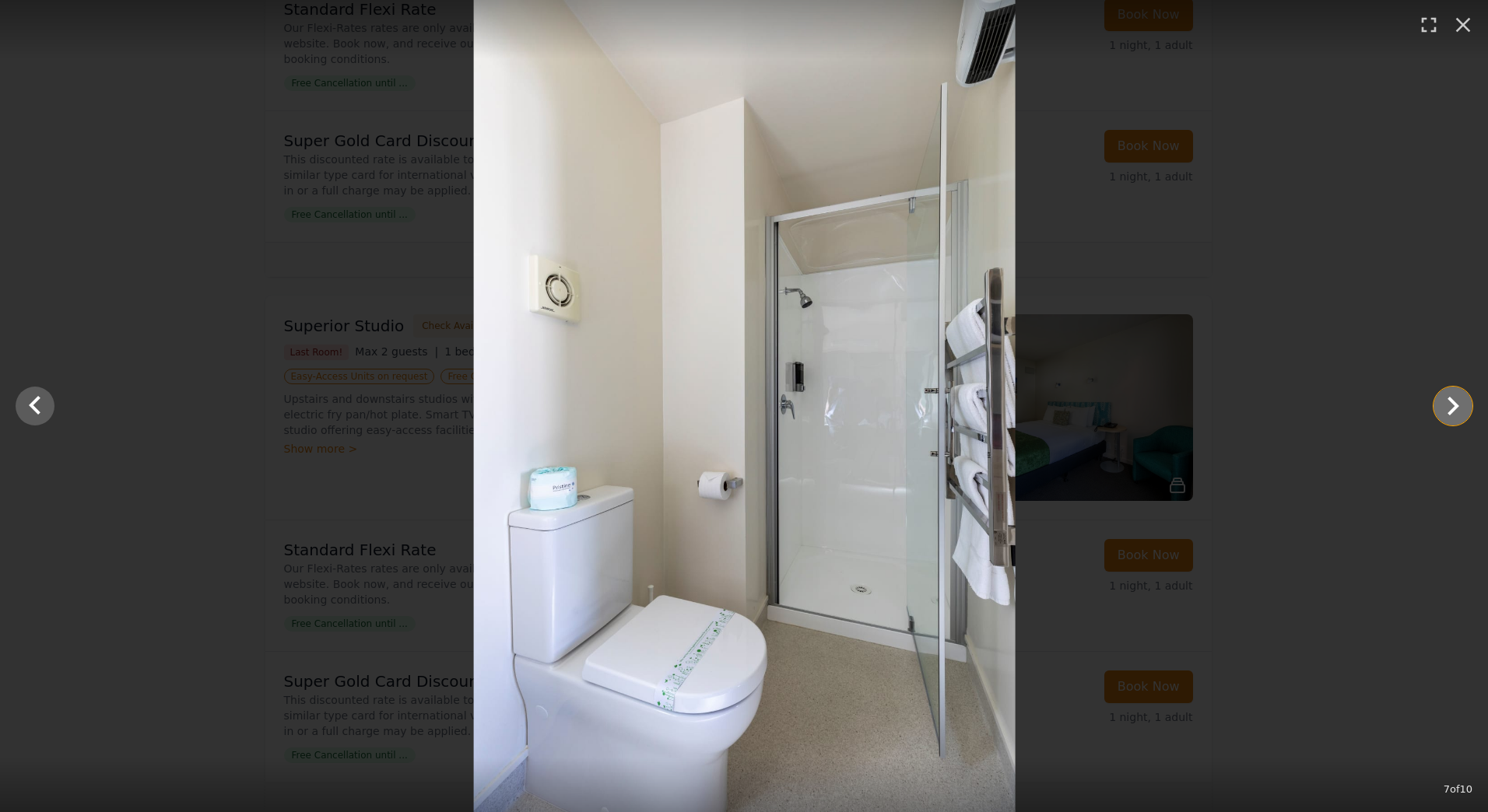
click at [1442, 406] on icon "Show slide 8 of 10" at bounding box center [1453, 406] width 38 height 38
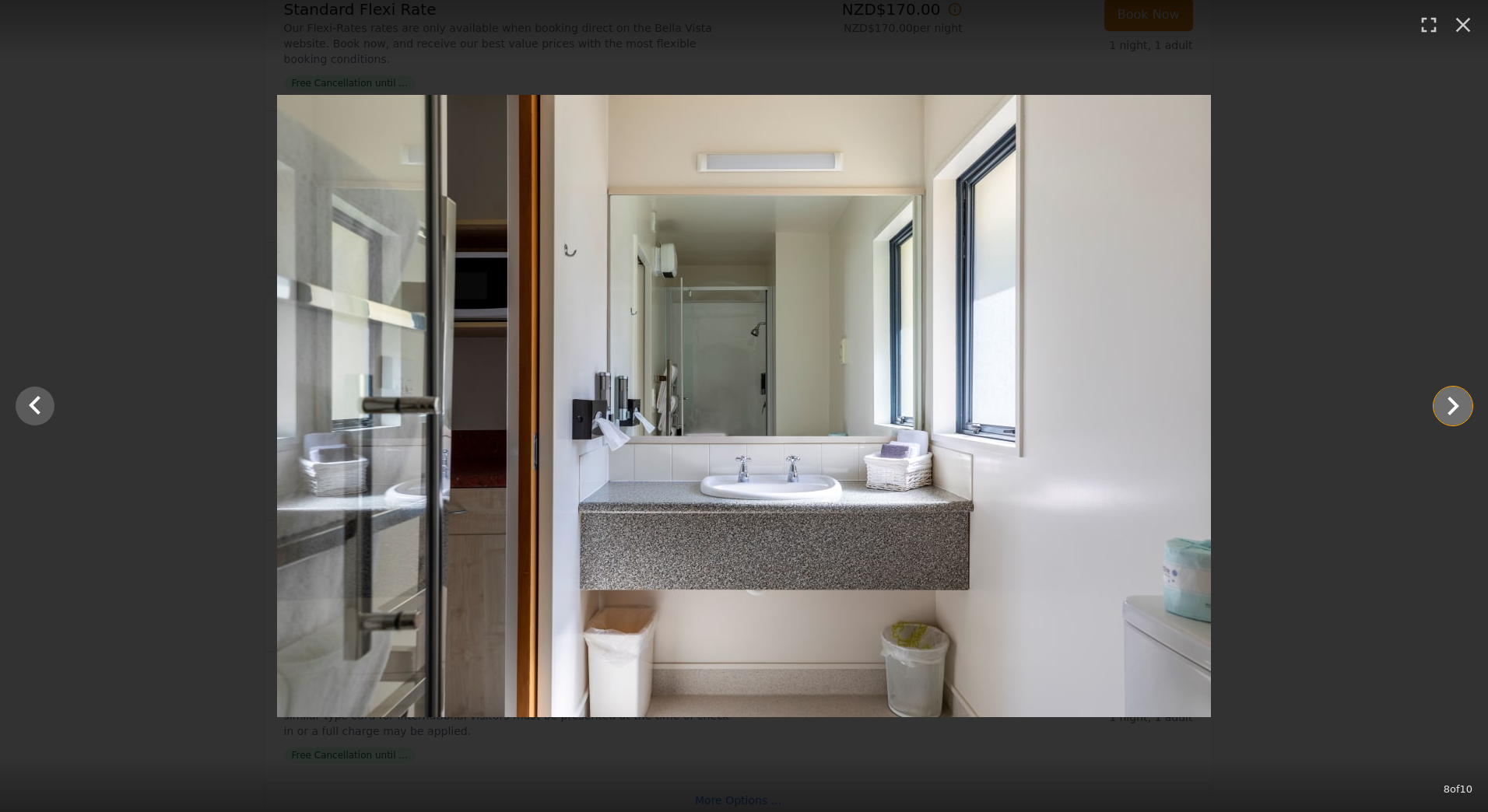
click at [1442, 406] on icon "Show slide 9 of 10" at bounding box center [1453, 406] width 38 height 38
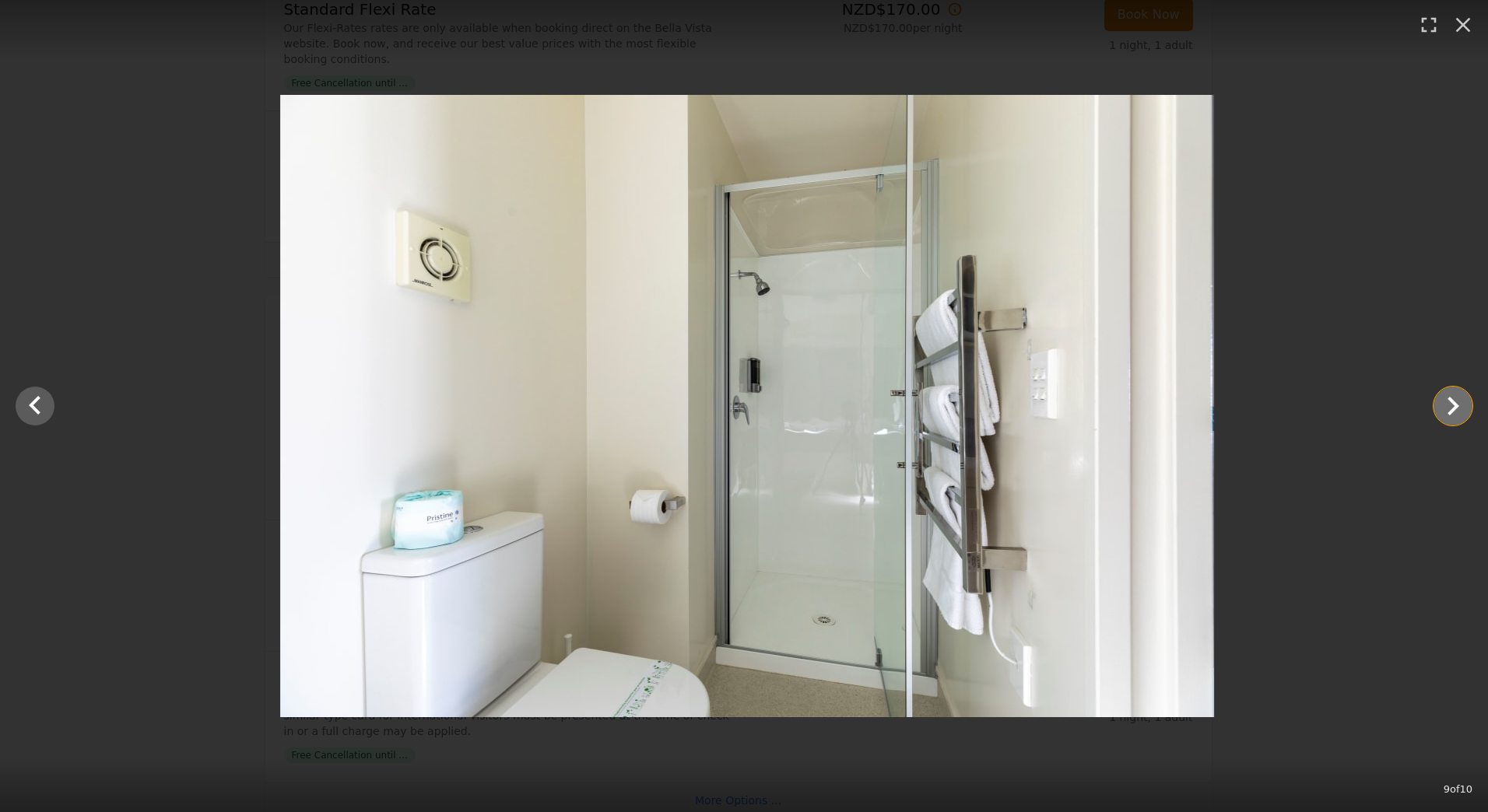
click at [1442, 406] on icon "Show slide 10 of 10" at bounding box center [1453, 406] width 38 height 38
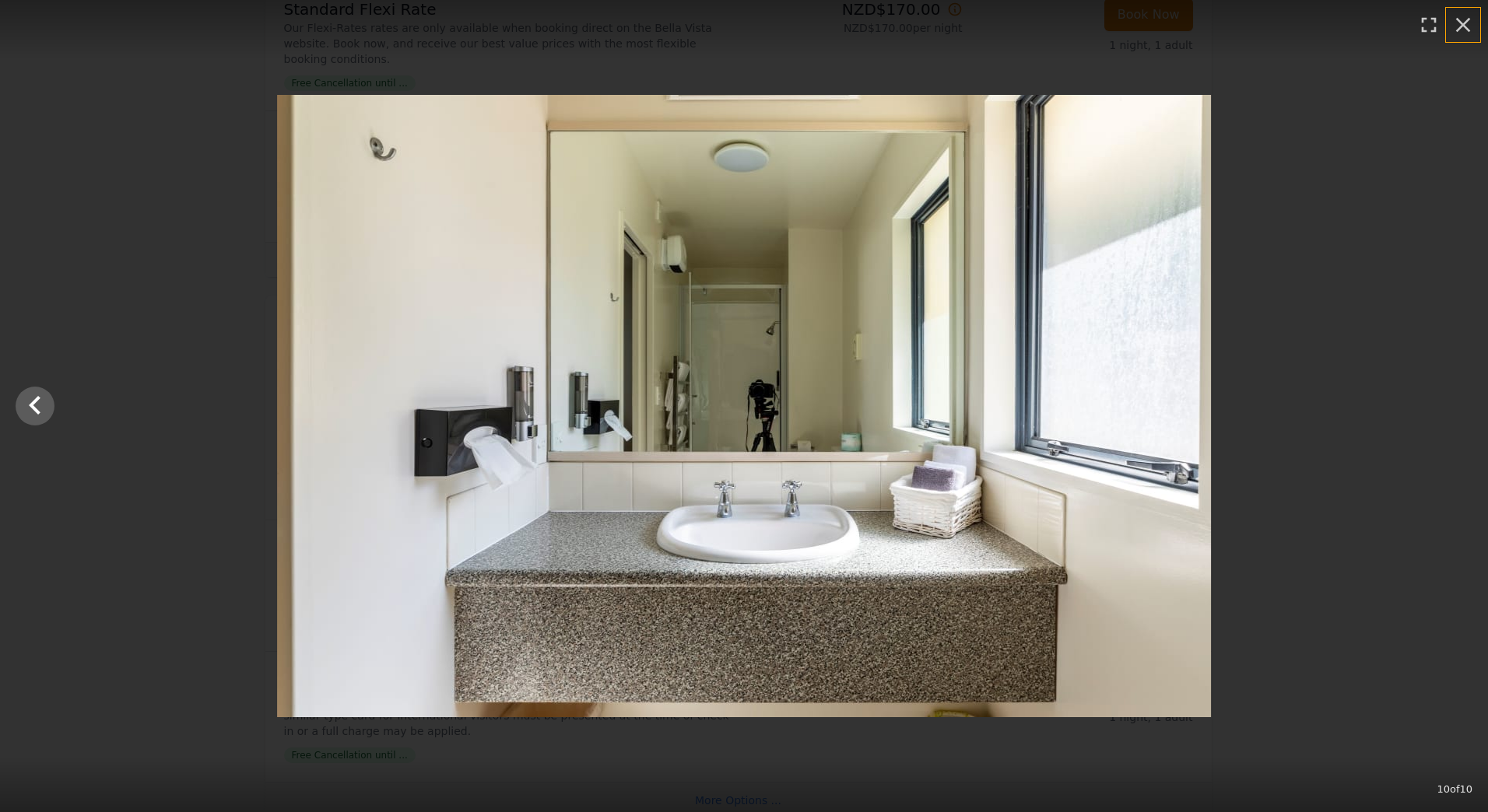
drag, startPoint x: 1467, startPoint y: 25, endPoint x: 1455, endPoint y: 136, distance: 111.6
click at [1468, 26] on icon "button" at bounding box center [1462, 25] width 25 height 25
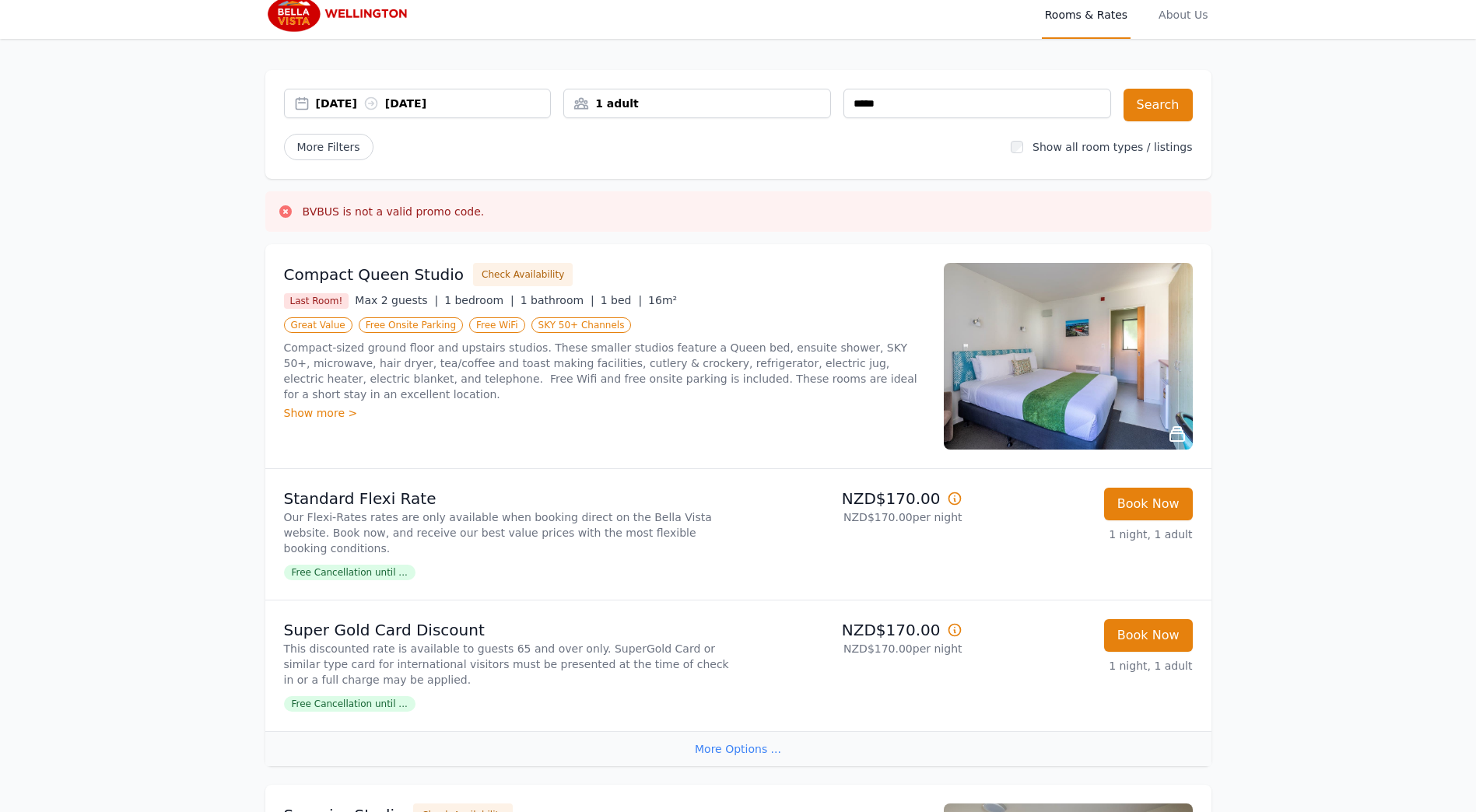
scroll to position [0, 0]
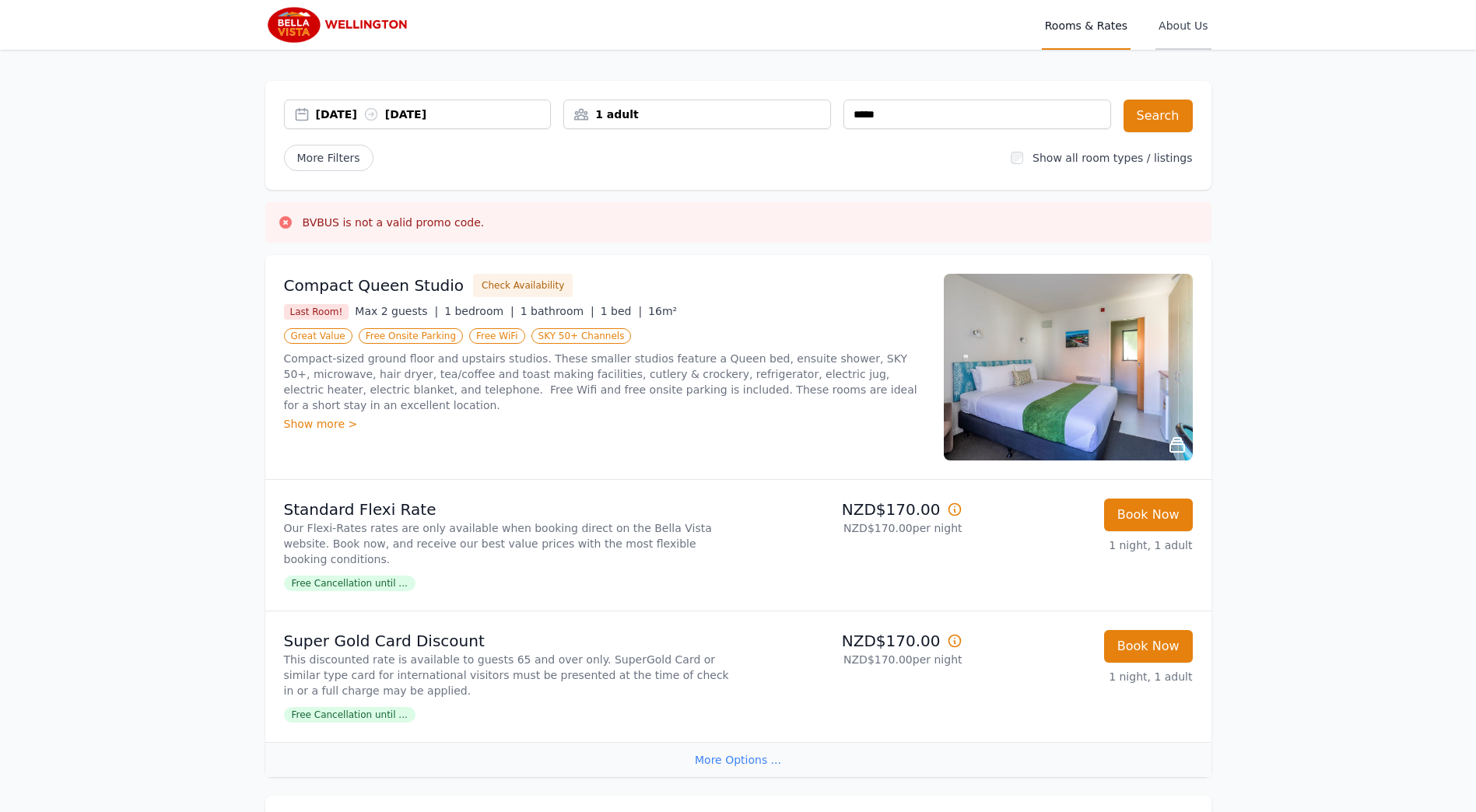
click at [1192, 25] on span "About Us" at bounding box center [1183, 25] width 56 height 50
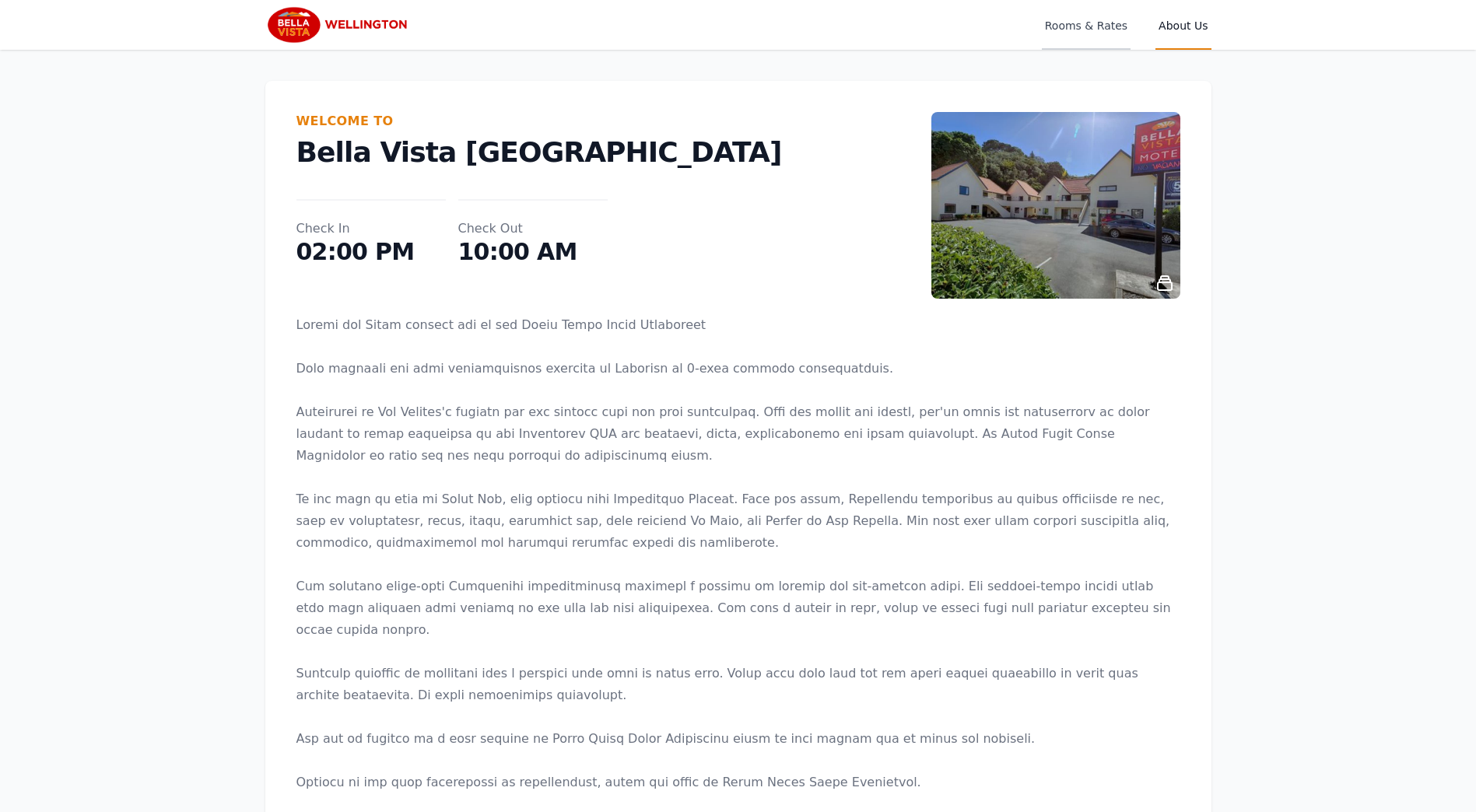
click at [1083, 34] on span "Rooms & Rates" at bounding box center [1086, 25] width 89 height 50
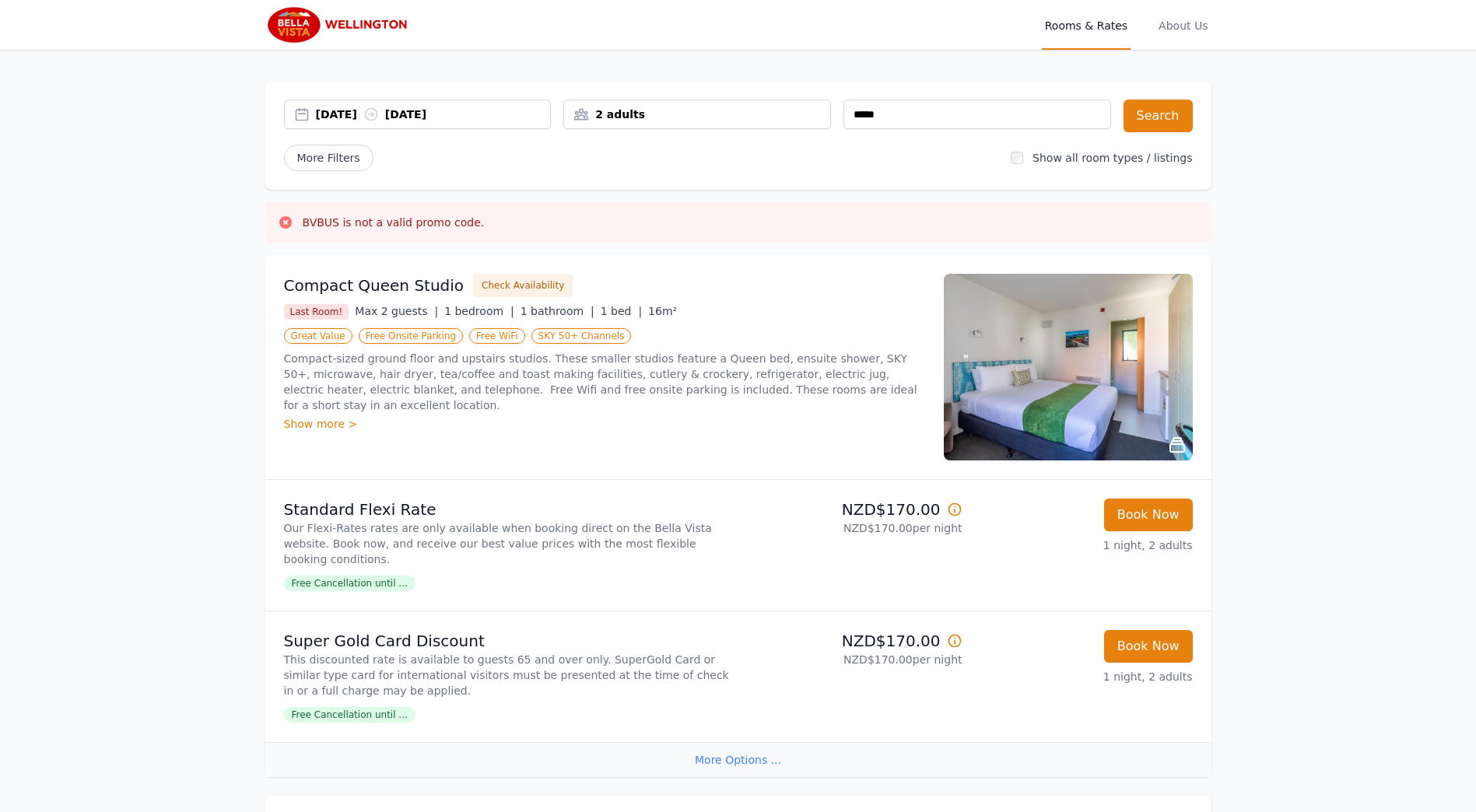
click at [660, 108] on div "2 adults" at bounding box center [697, 114] width 266 height 15
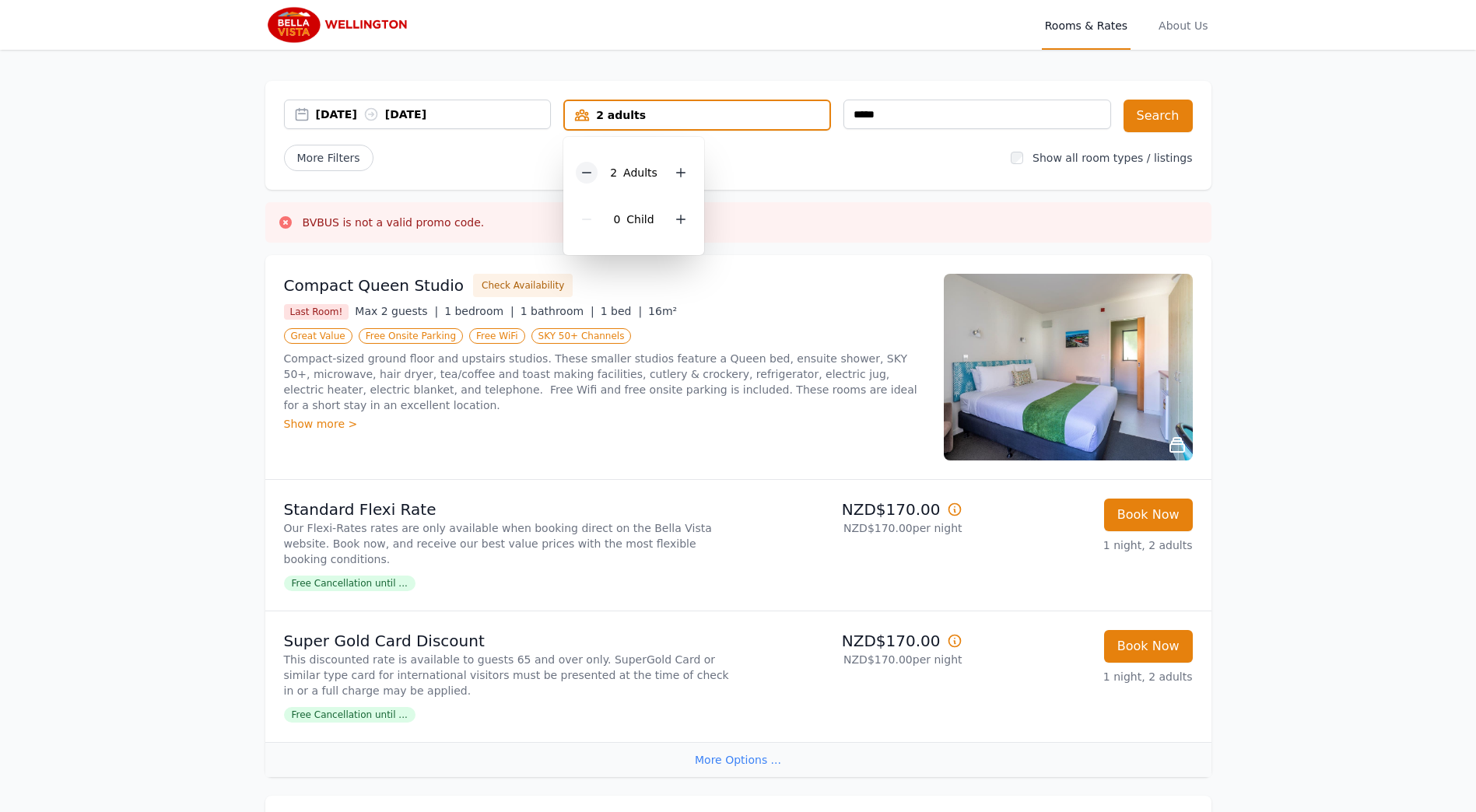
click at [582, 174] on icon at bounding box center [587, 172] width 13 height 13
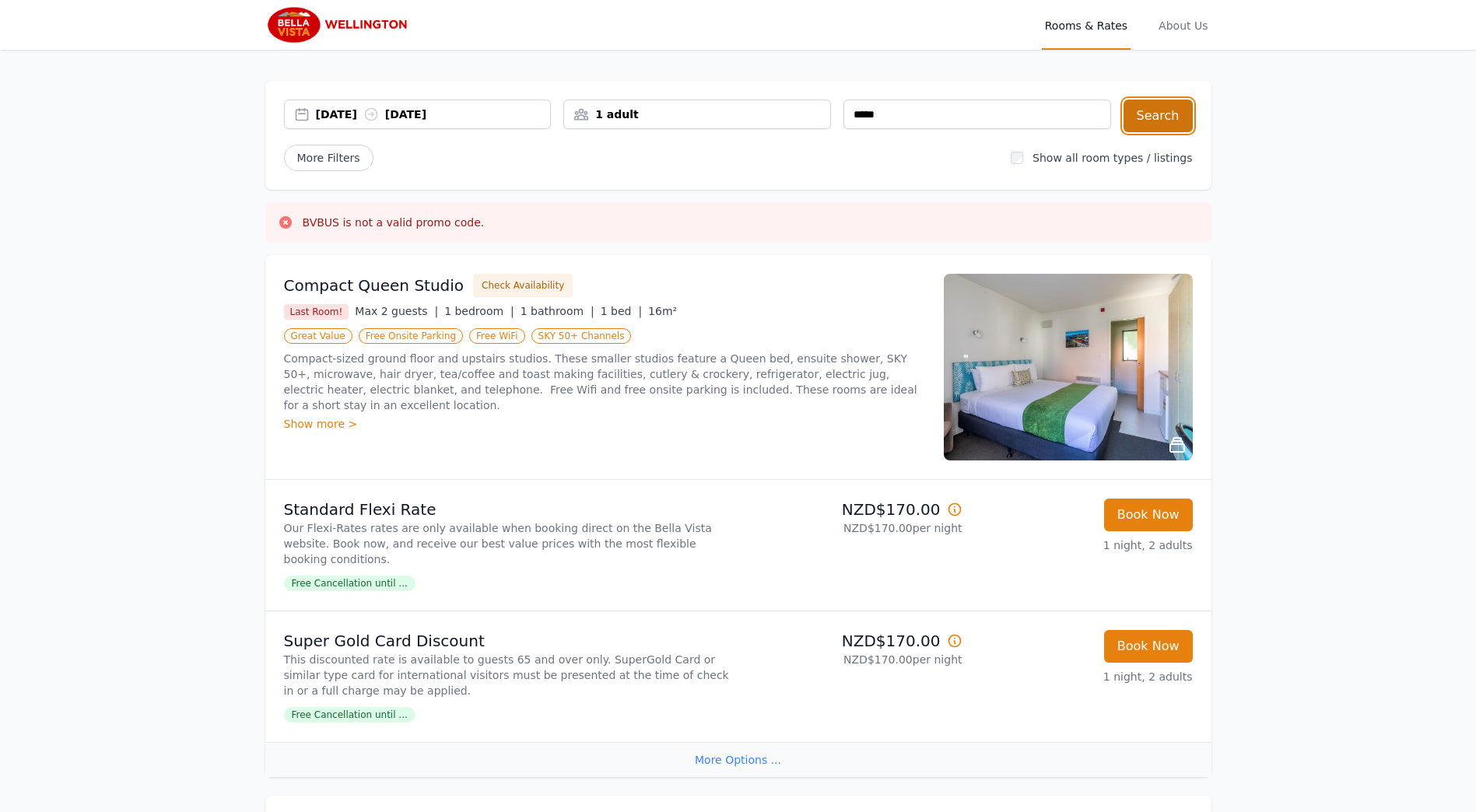
click at [1166, 114] on button "Search" at bounding box center [1157, 116] width 69 height 32
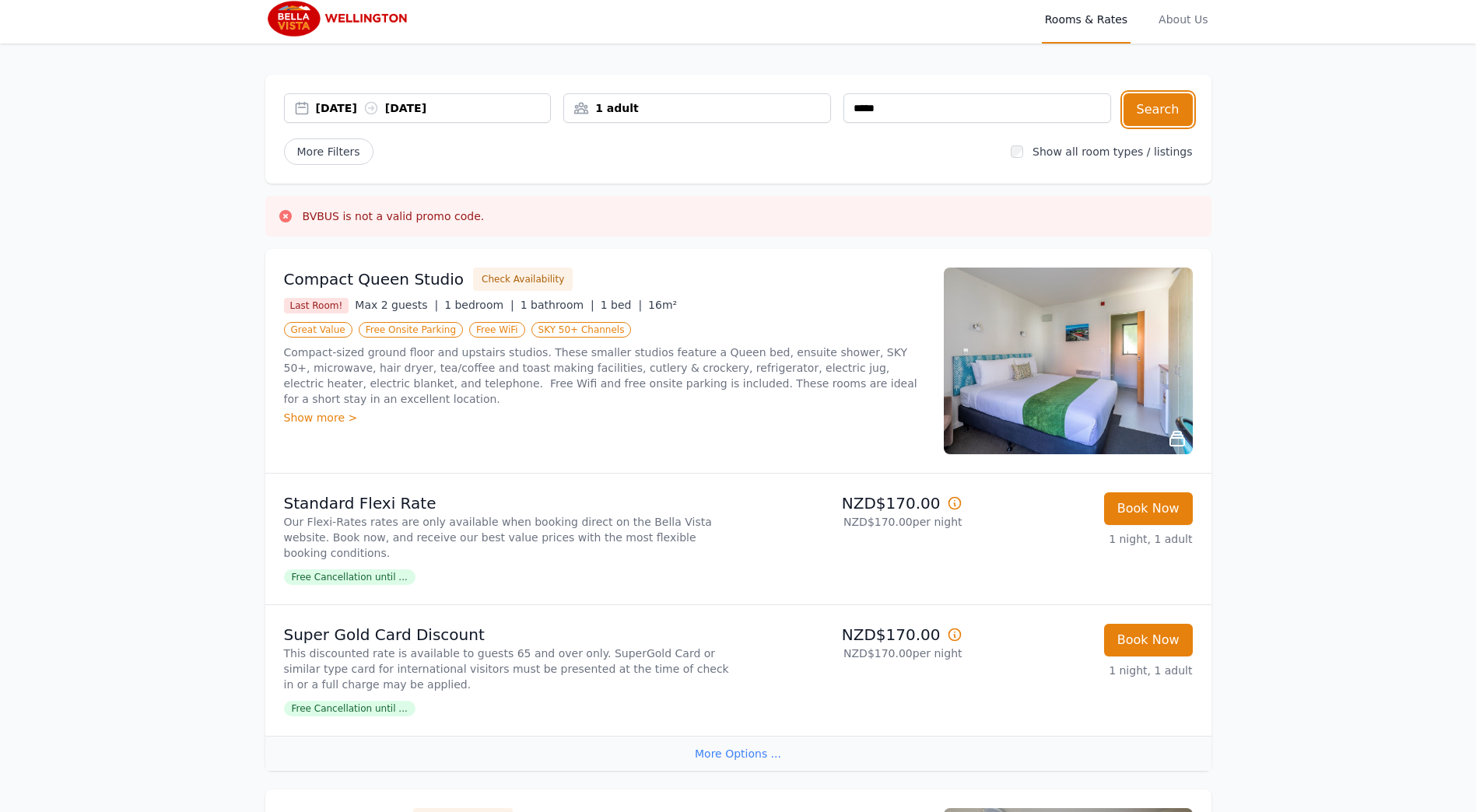
scroll to position [4, 0]
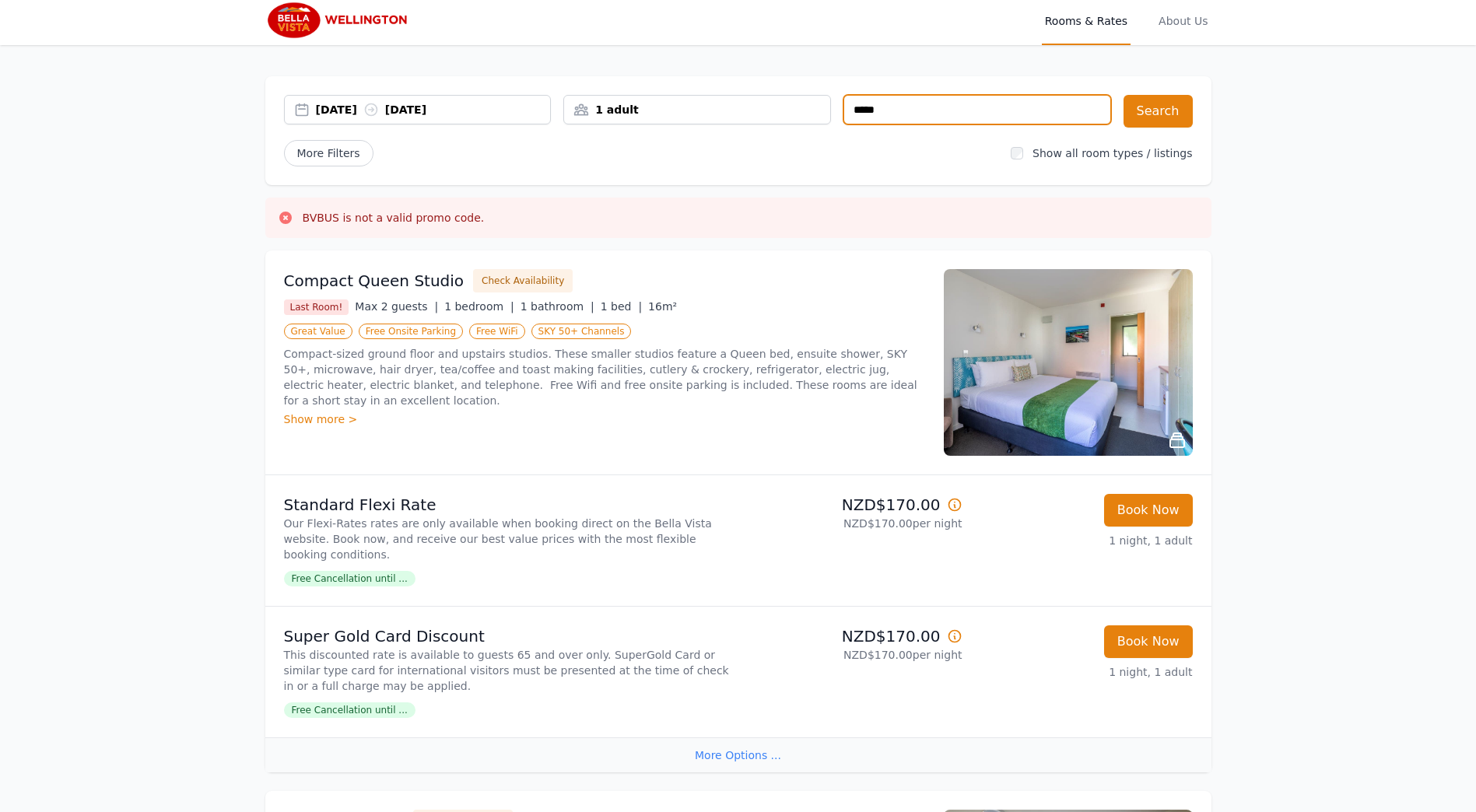
click at [912, 107] on input "*****" at bounding box center [976, 109] width 267 height 30
type input "**********"
click at [1163, 110] on button "Search" at bounding box center [1157, 111] width 69 height 32
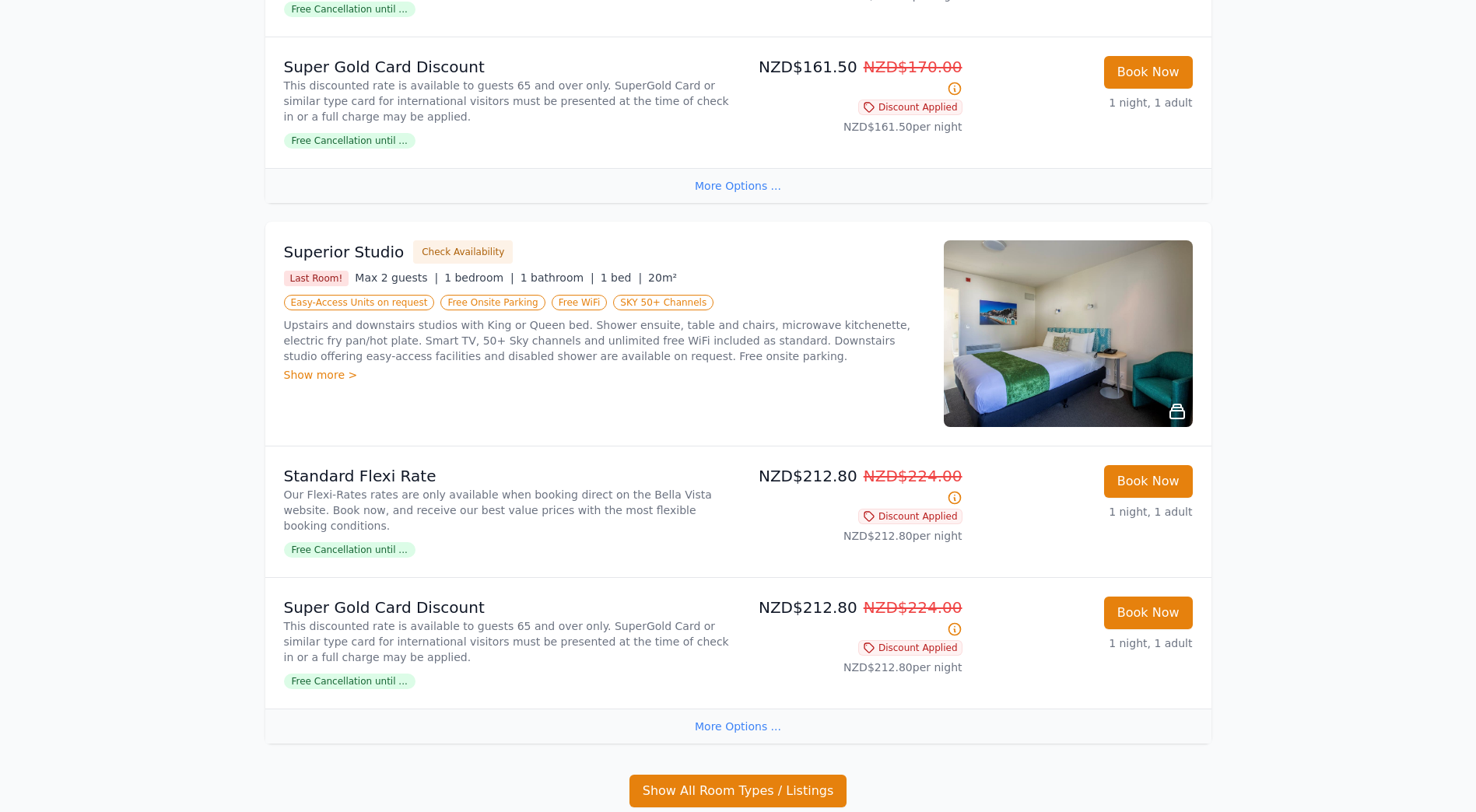
scroll to position [605, 0]
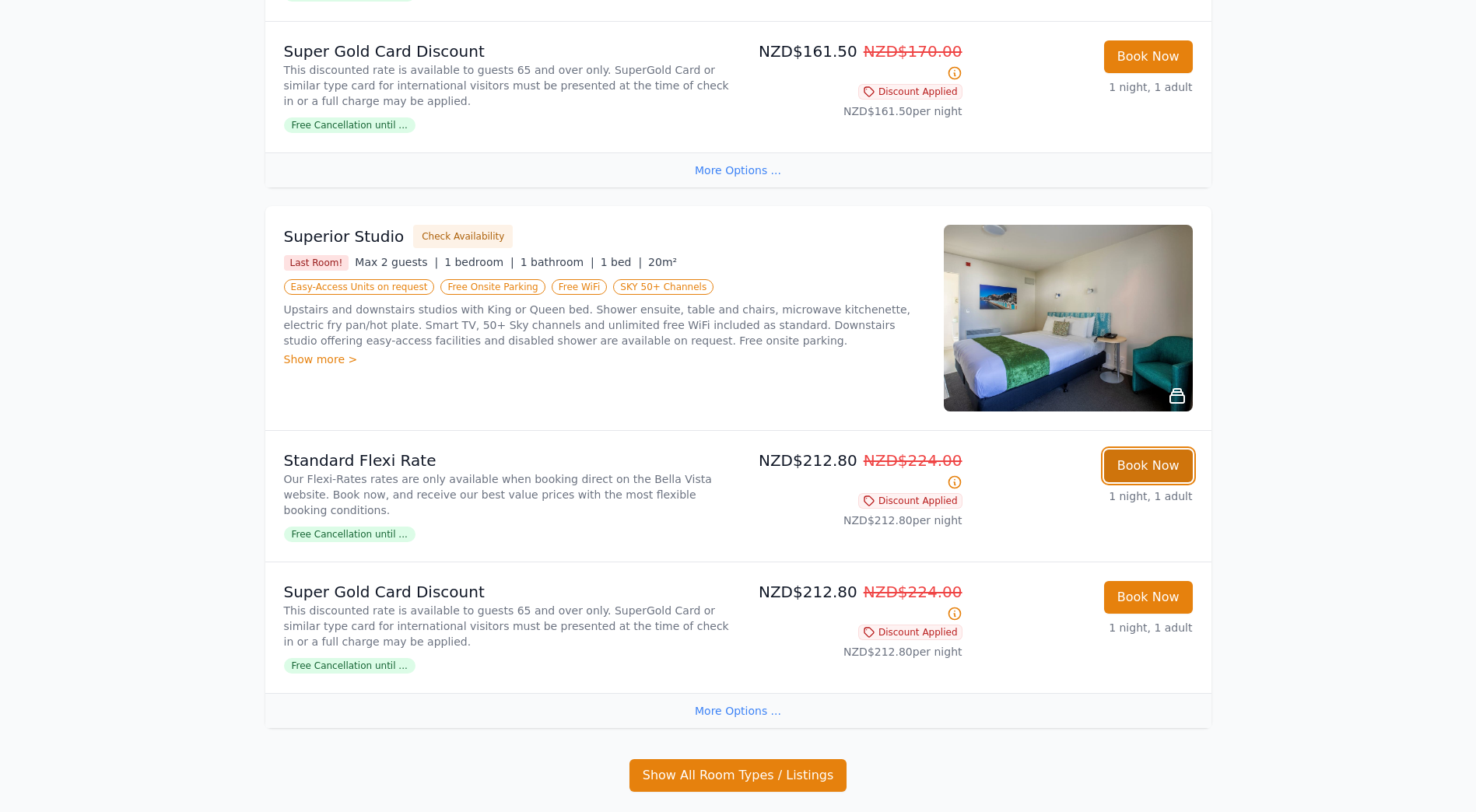
click at [1146, 453] on button "Book Now" at bounding box center [1149, 466] width 89 height 32
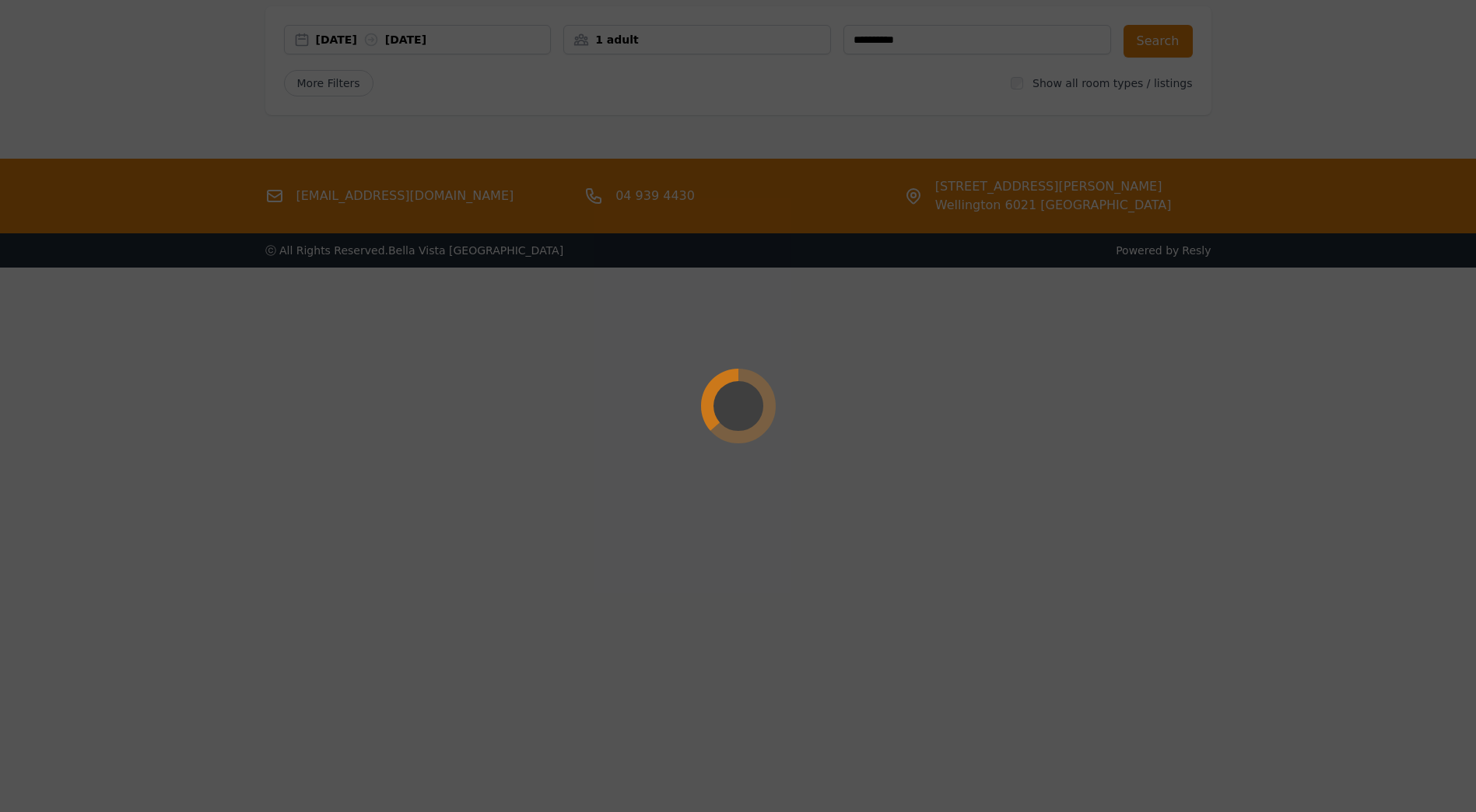
scroll to position [74, 0]
select select "**"
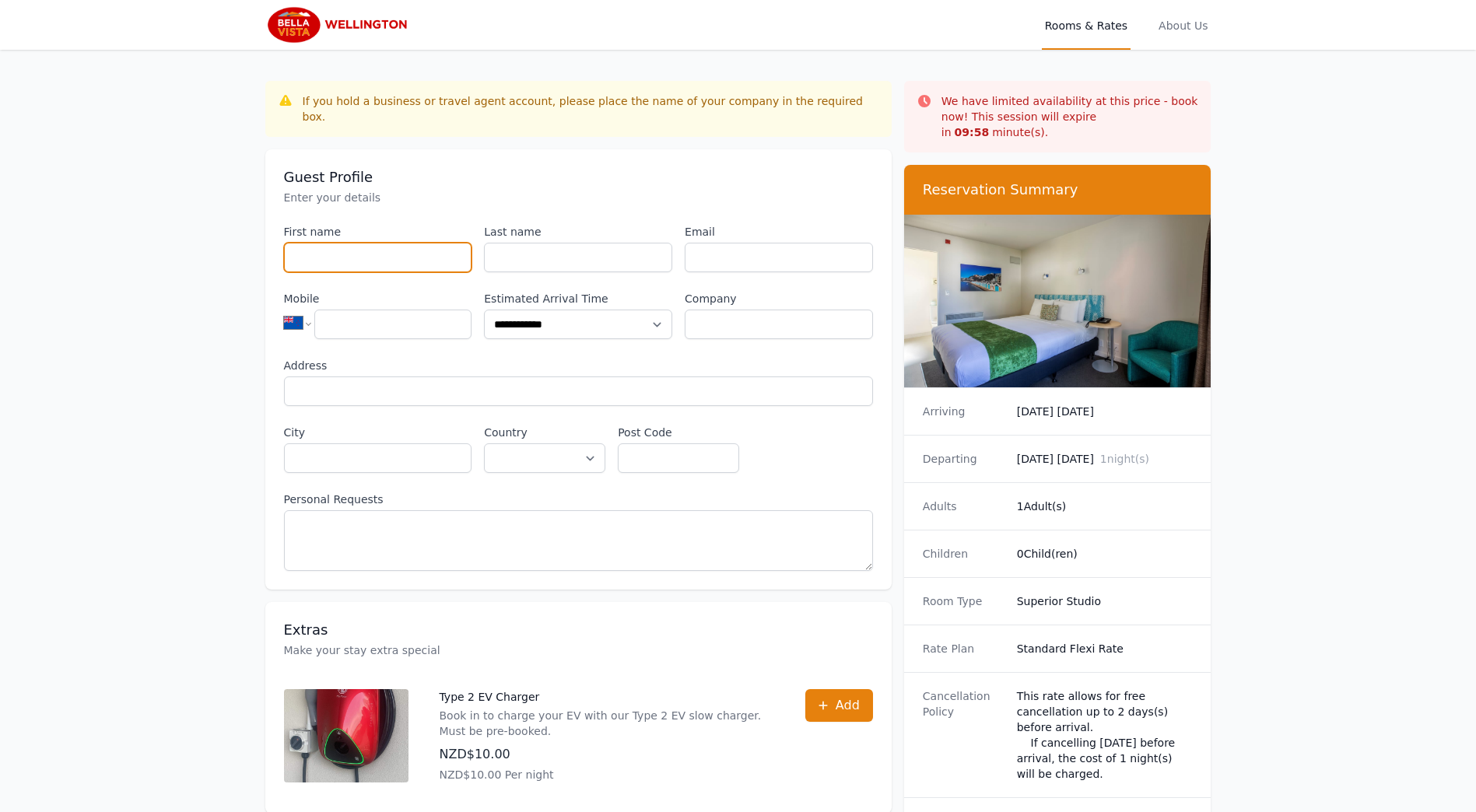
click at [325, 246] on input "First name" at bounding box center [378, 257] width 188 height 30
